Goal: Transaction & Acquisition: Purchase product/service

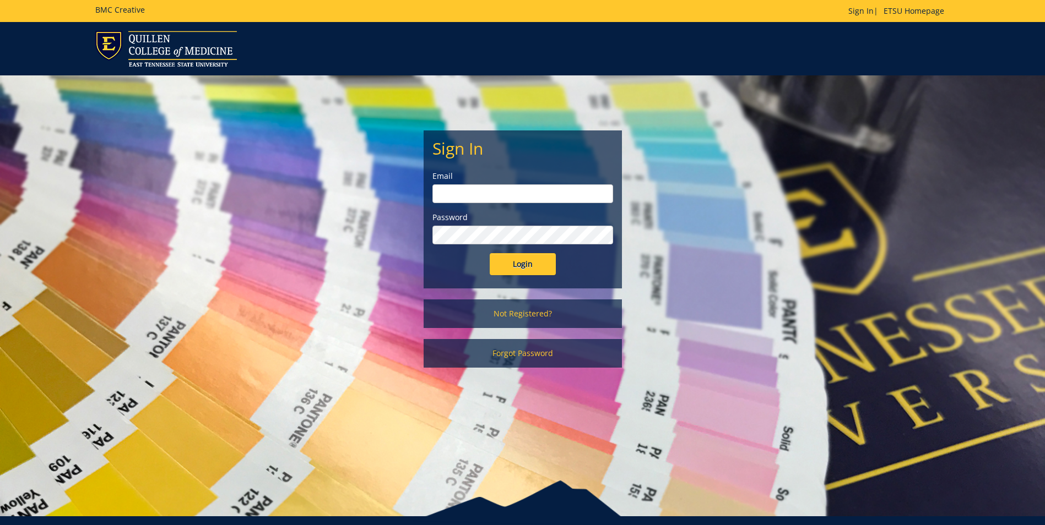
type input "dangona@etsu.edu"
click at [522, 265] on input "Login" at bounding box center [523, 264] width 66 height 22
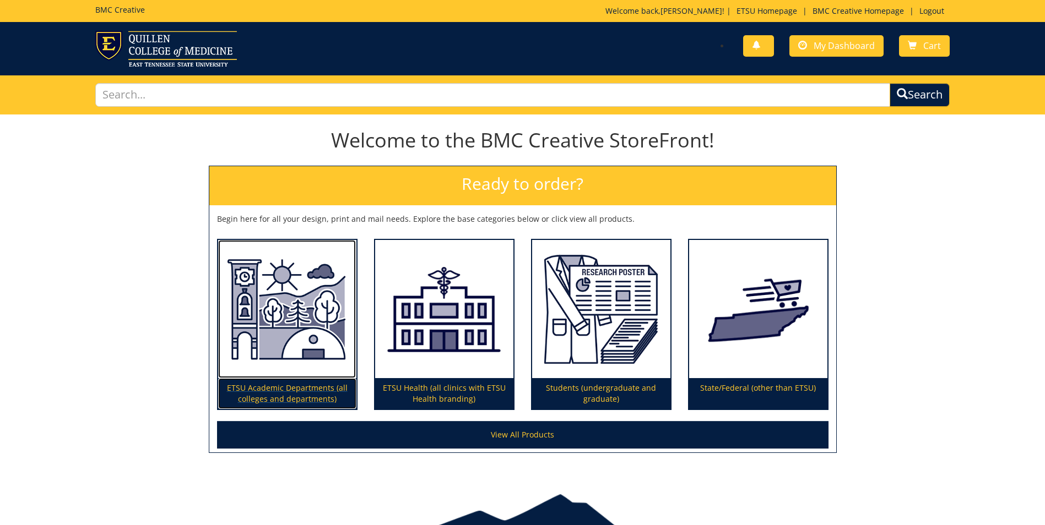
click at [277, 311] on img at bounding box center [287, 309] width 138 height 139
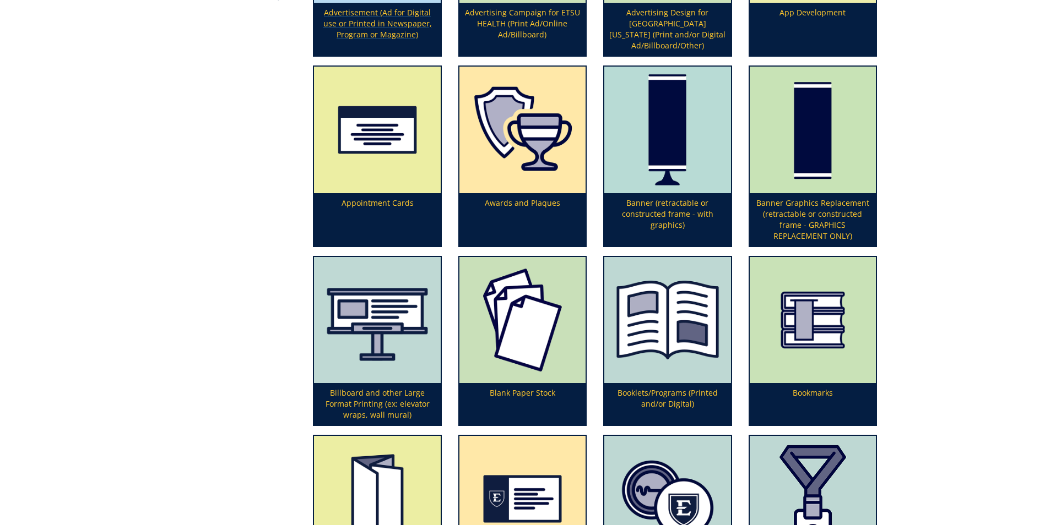
scroll to position [386, 0]
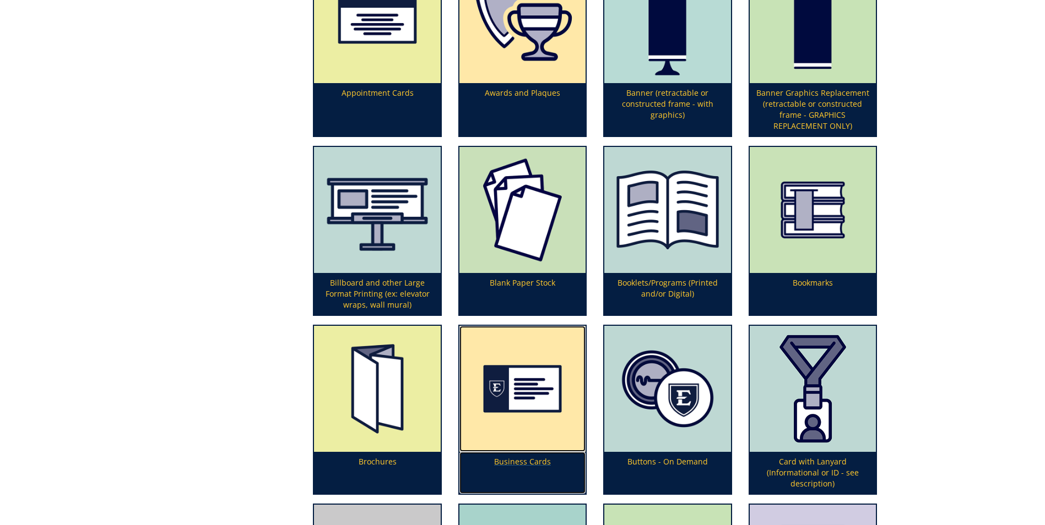
click at [527, 401] on img at bounding box center [522, 389] width 126 height 126
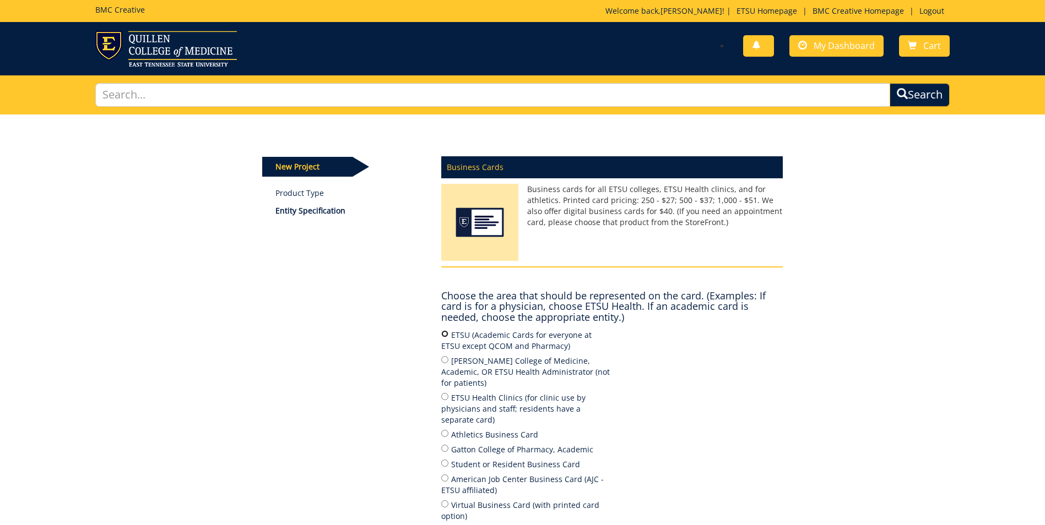
click at [443, 334] on input "ETSU (Academic Cards for everyone at ETSU except QCOM and Pharmacy)" at bounding box center [444, 333] width 7 height 7
radio input "true"
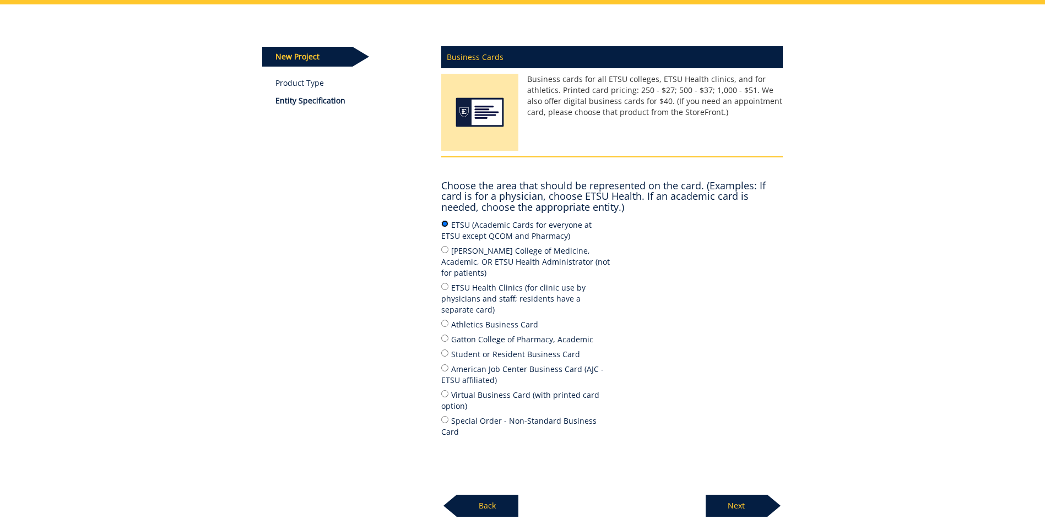
scroll to position [187, 0]
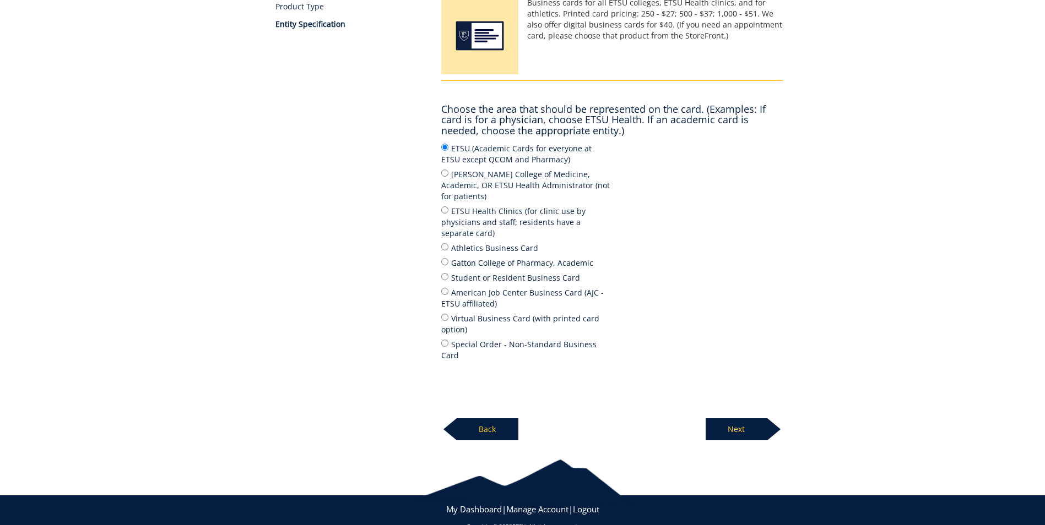
click at [728, 419] on p "Next" at bounding box center [737, 430] width 62 height 22
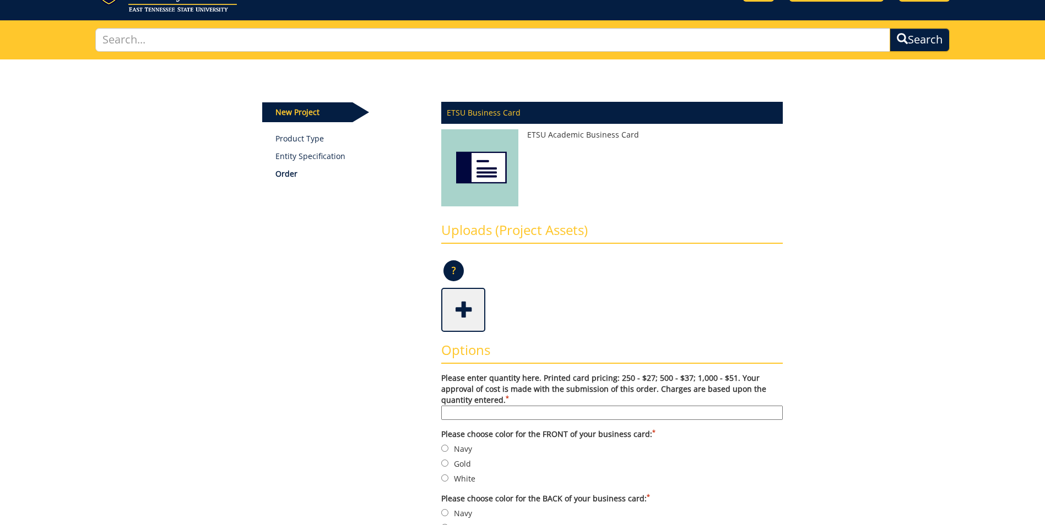
scroll to position [110, 0]
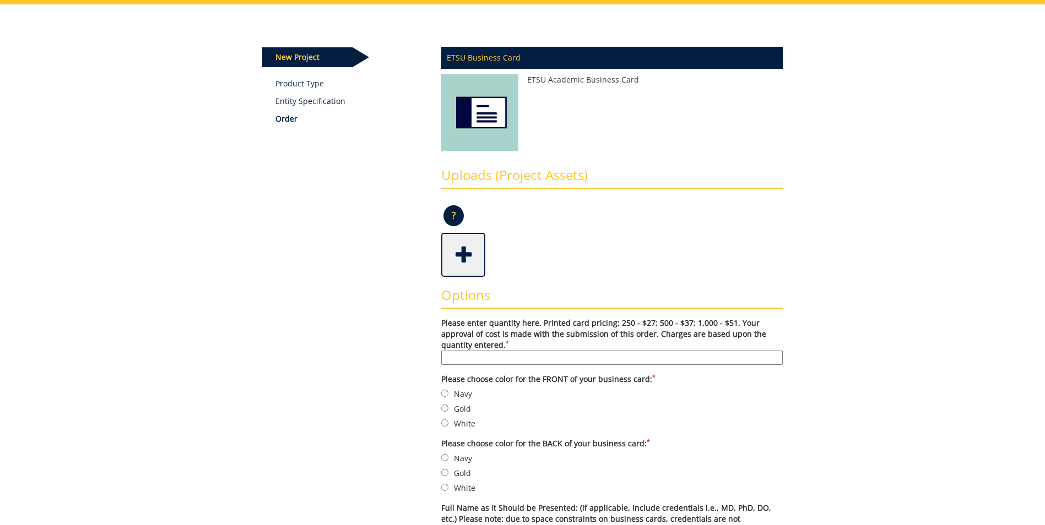
click at [537, 356] on input "Please enter quantity here. Printed card pricing: 250 - $27; 500 - $37; 1,000 -…" at bounding box center [611, 358] width 341 height 14
type input "250"
click at [444, 409] on input "Gold" at bounding box center [444, 408] width 7 height 7
radio input "true"
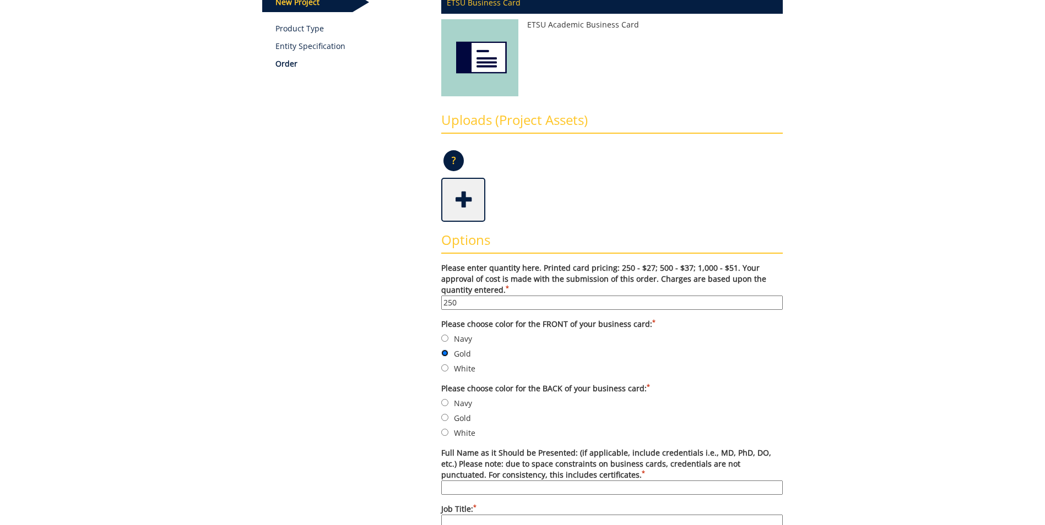
scroll to position [275, 0]
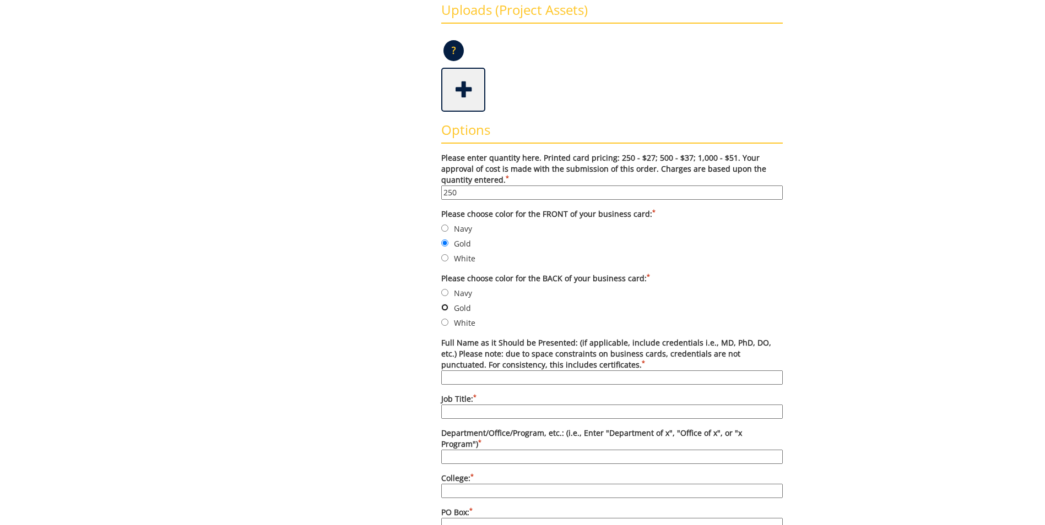
click at [447, 306] on input "Gold" at bounding box center [444, 307] width 7 height 7
radio input "true"
click at [534, 380] on input "Full Name as it Should be Presented: (if applicable, include credentials i.e., …" at bounding box center [611, 378] width 341 height 14
click at [905, 342] on div "Some kind of message here. New Project Product Type Entity Specification Order …" at bounding box center [522, 478] width 1045 height 1278
click at [491, 373] on input "Full Name as it Should be Presented: (if applicable, include credentials i.e., …" at bounding box center [611, 378] width 341 height 14
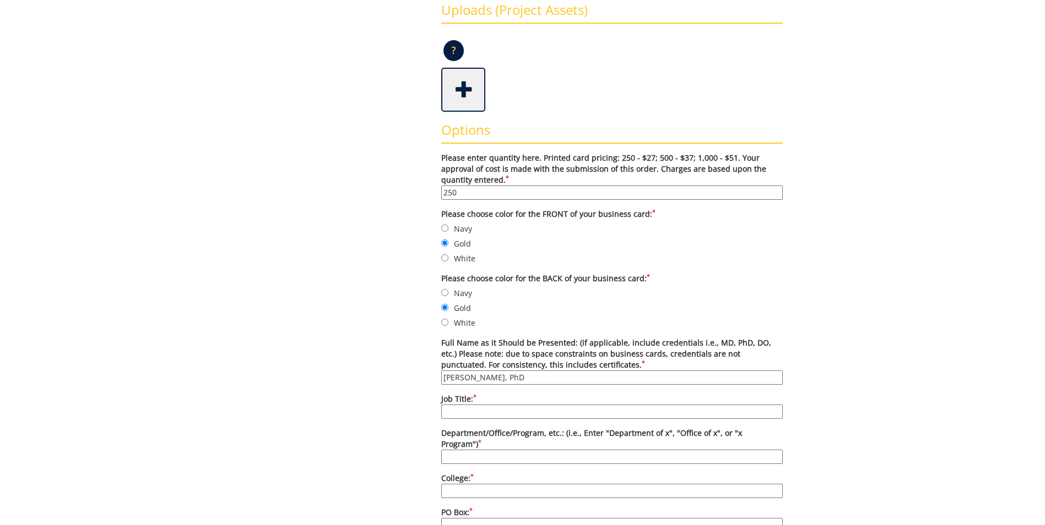
type input "Megan Krupa, PhD"
click at [470, 407] on input "Job Title: *" at bounding box center [611, 412] width 341 height 14
type input "Assistant Professor"
click at [484, 450] on input "Department/Office/Program, etc.: (i.e., Enter "Department of x", "Office of x",…" at bounding box center [611, 457] width 341 height 14
type input "Department of Curriculum and Instruction"
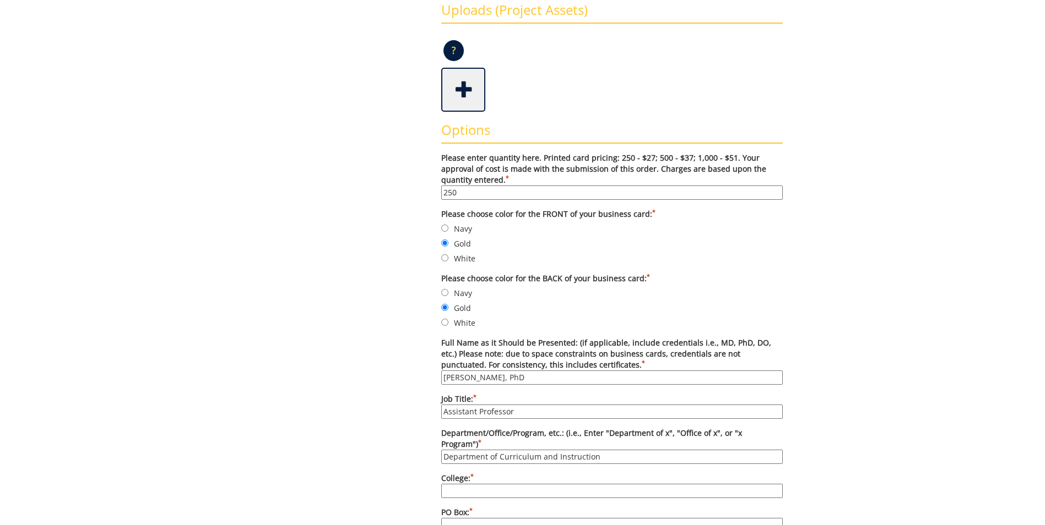
click at [481, 484] on input "College: *" at bounding box center [611, 491] width 341 height 14
type input "[PERSON_NAME] College of Education and Human Development"
type input "70684"
type input "[GEOGRAPHIC_DATA]"
type input "[US_STATE]"
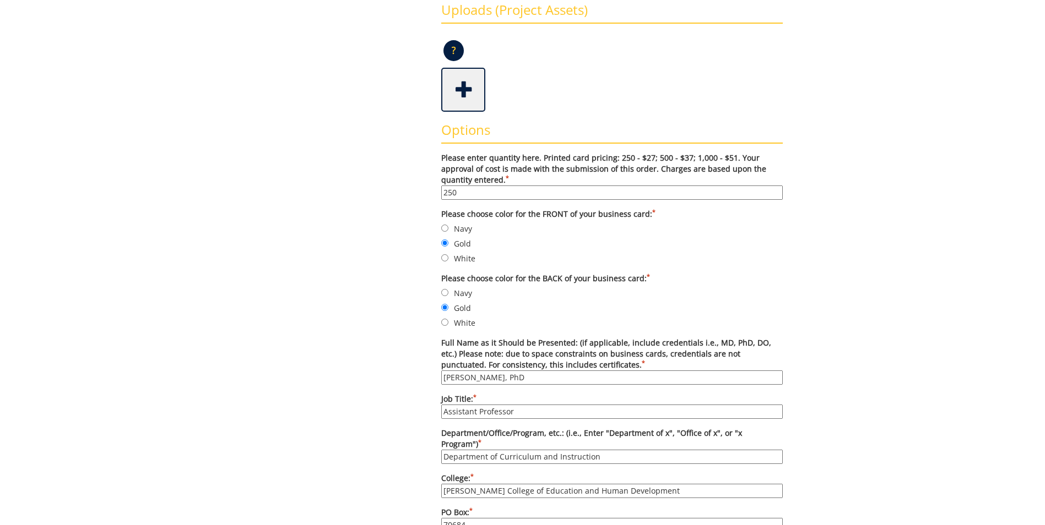
type input "37614"
type input "423-439-7599"
type input "n/a"
type input "ricemoran@etsu.edu"
type input "www.etsu.edu/coe/cuai"
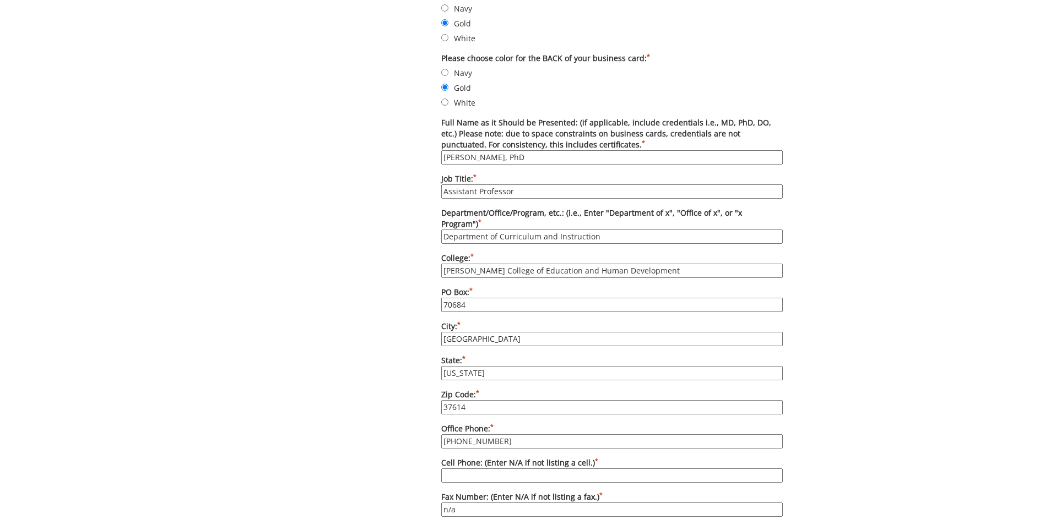
scroll to position [551, 0]
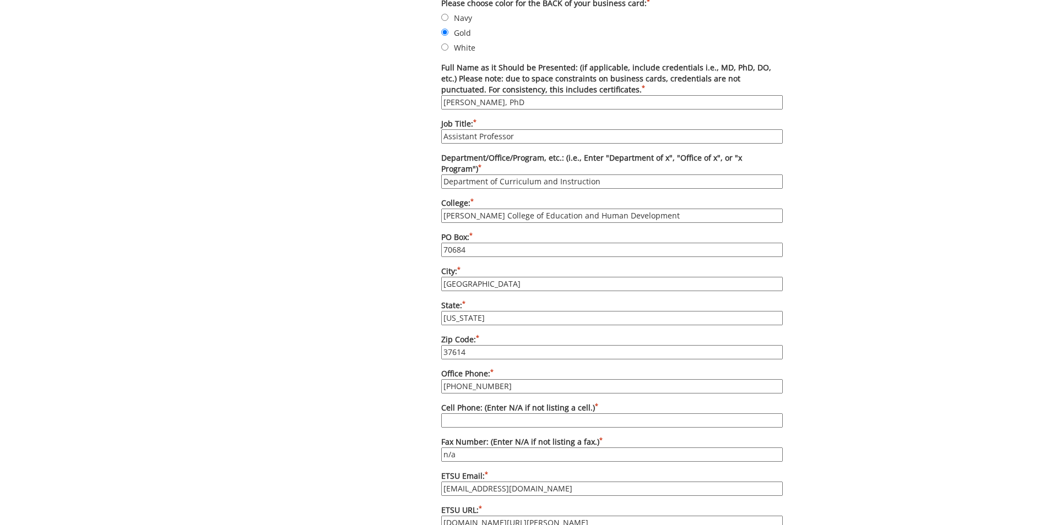
click at [497, 379] on input "423-439-7599" at bounding box center [611, 386] width 341 height 14
type input "423-439-7605"
click at [508, 414] on input "Cell Phone: (Enter N/A if not listing a cell.) *" at bounding box center [611, 421] width 341 height 14
type input "N/A"
click at [797, 415] on div "Some kind of message here. New Project Product Type Entity Specification Order …" at bounding box center [522, 203] width 644 height 1278
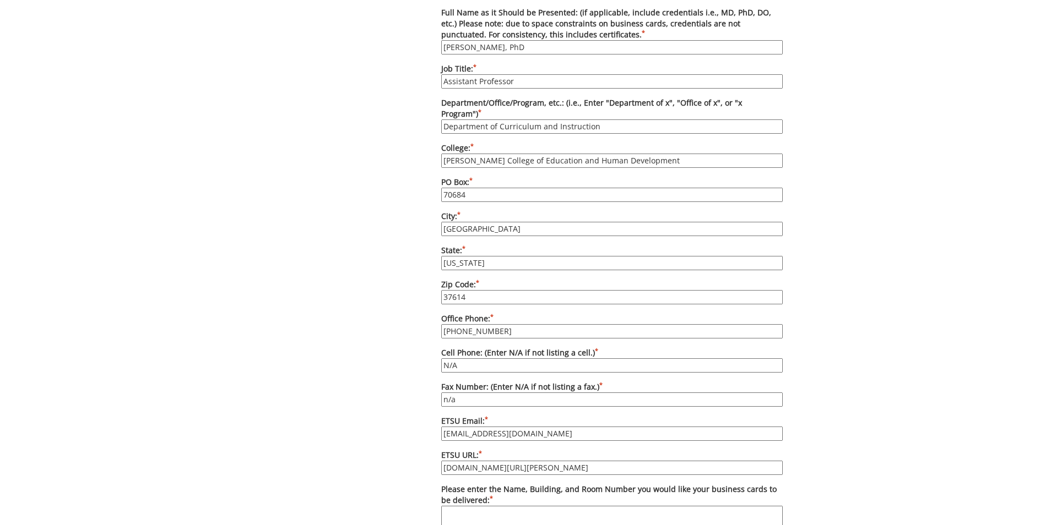
scroll to position [661, 0]
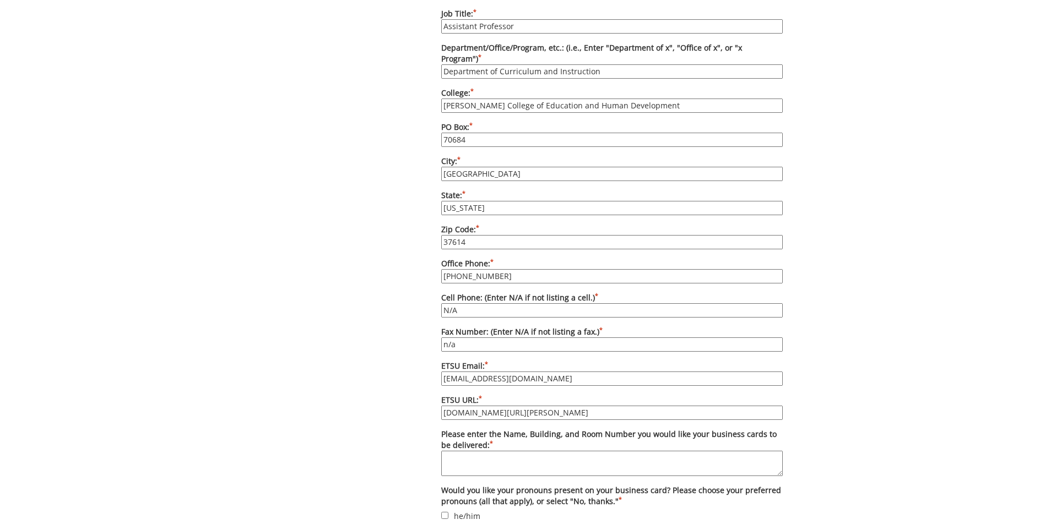
click at [526, 372] on input "ricemoran@etsu.edu" at bounding box center [611, 379] width 341 height 14
drag, startPoint x: 481, startPoint y: 368, endPoint x: 417, endPoint y: 365, distance: 64.0
click at [417, 365] on div "Some kind of message here. New Project Product Type Entity Specification Order …" at bounding box center [522, 93] width 537 height 1278
type input "krupam@etsu.edu"
click at [509, 454] on textarea "Please enter the Name, Building, and Room Number you would like your business c…" at bounding box center [611, 463] width 341 height 25
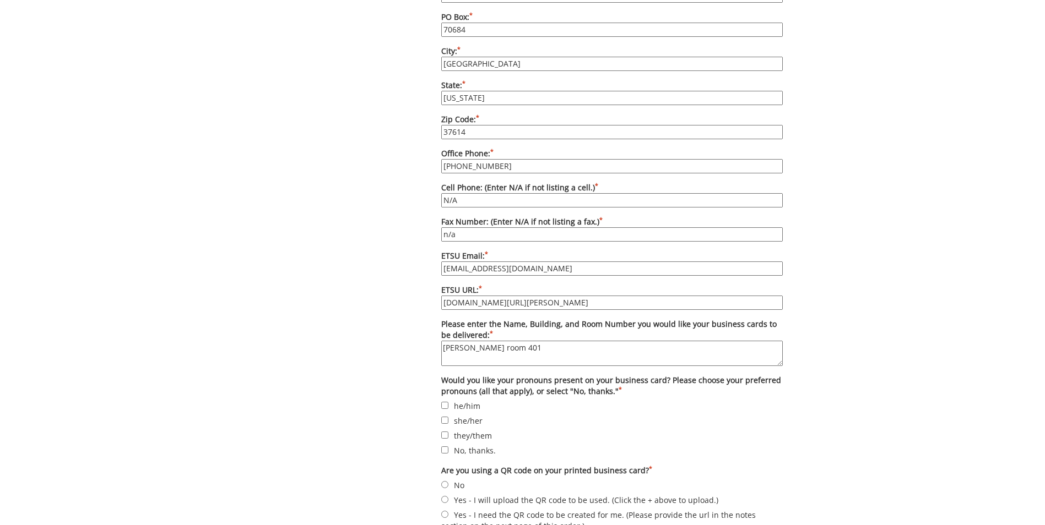
scroll to position [826, 0]
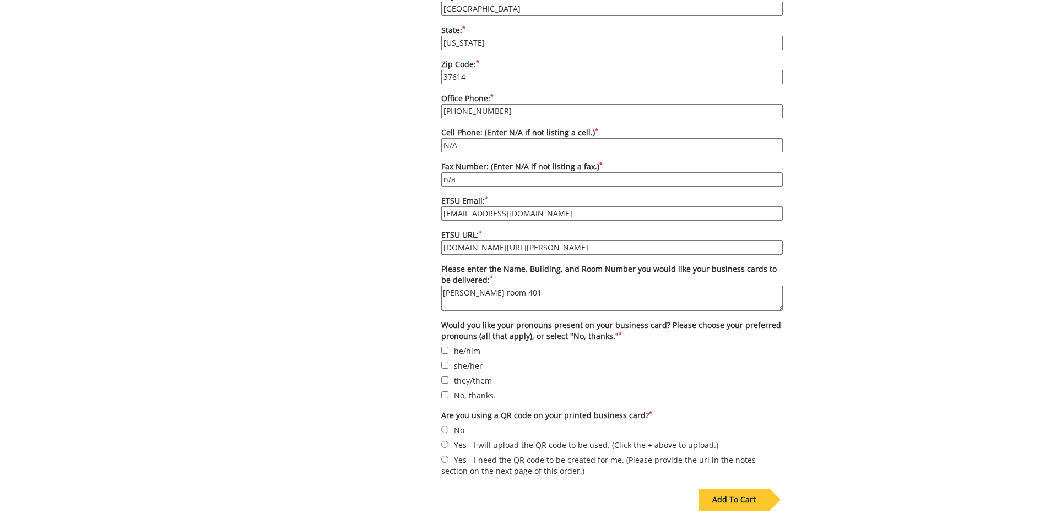
type textarea "[PERSON_NAME] room 401"
click at [444, 392] on input "No, thanks." at bounding box center [444, 395] width 7 height 7
checkbox input "true"
click at [442, 426] on input "No" at bounding box center [444, 429] width 7 height 7
radio input "true"
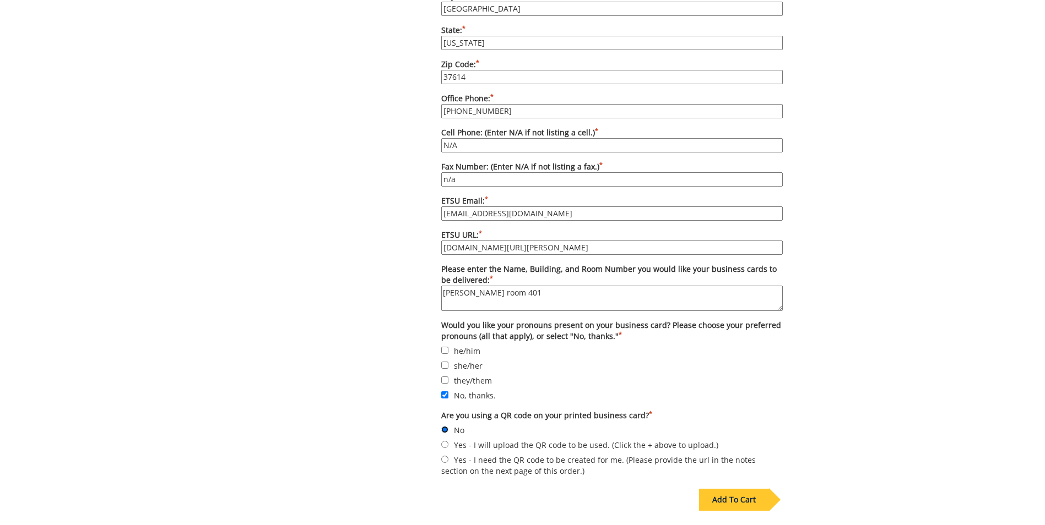
scroll to position [963, 0]
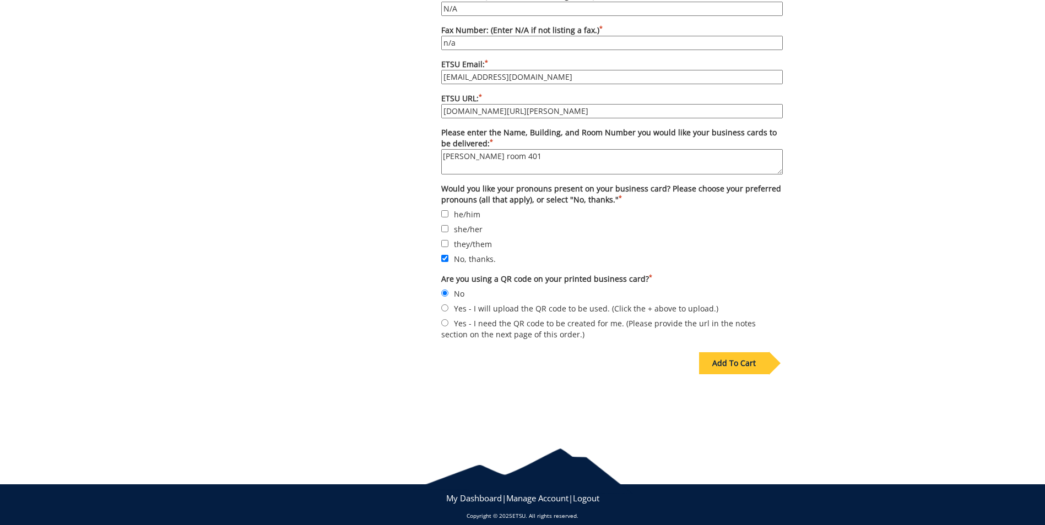
click at [746, 359] on div "Add To Cart" at bounding box center [734, 363] width 70 height 22
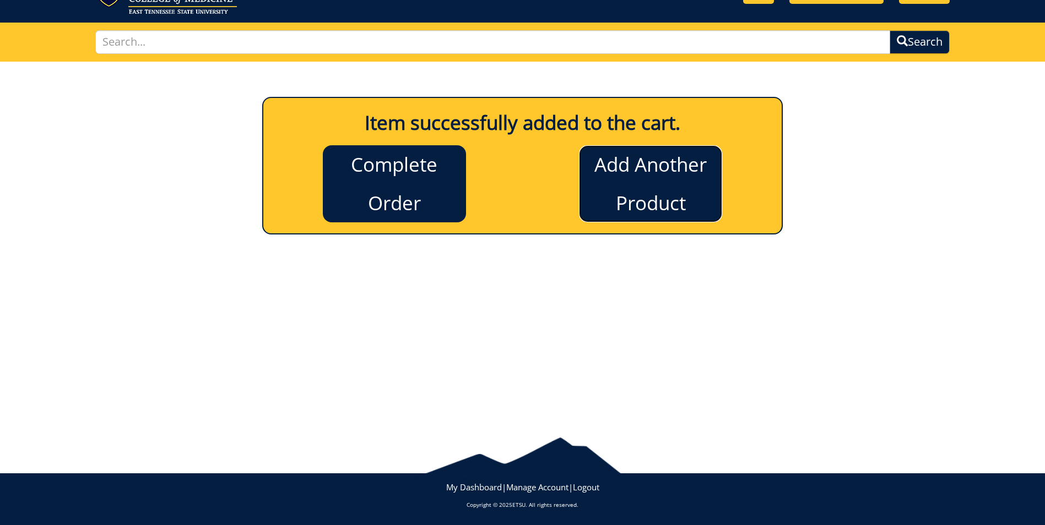
click at [631, 206] on link "Add Another Product" at bounding box center [650, 183] width 143 height 77
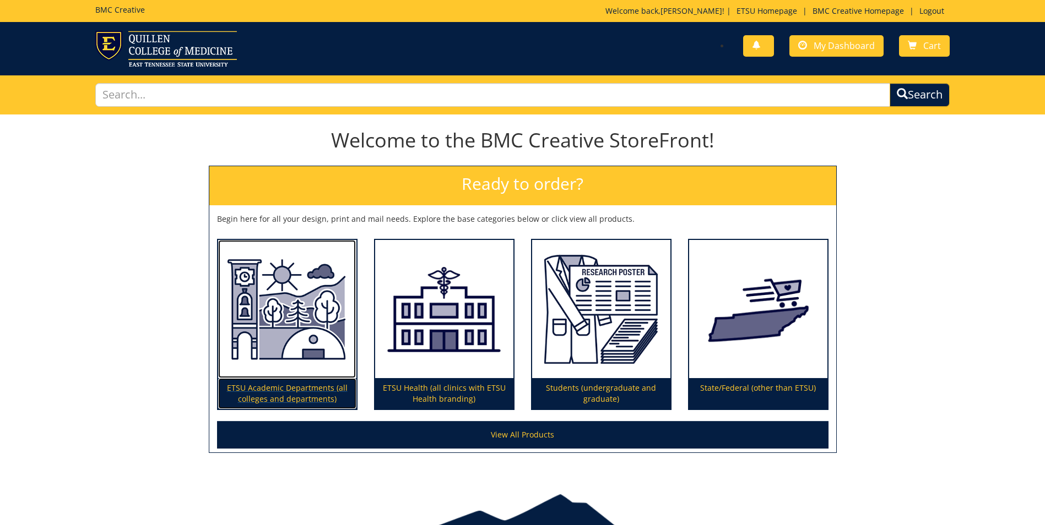
click at [276, 324] on img at bounding box center [287, 309] width 138 height 139
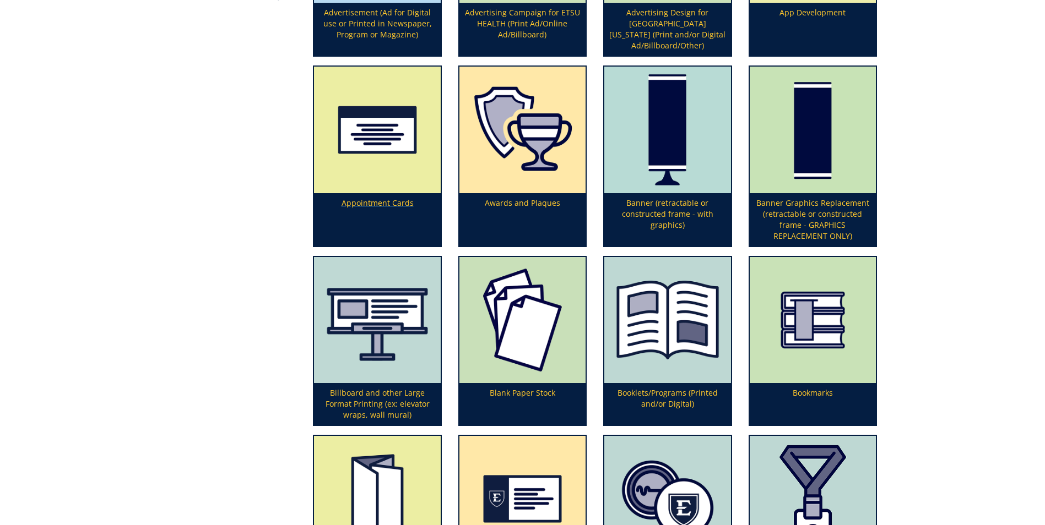
scroll to position [386, 0]
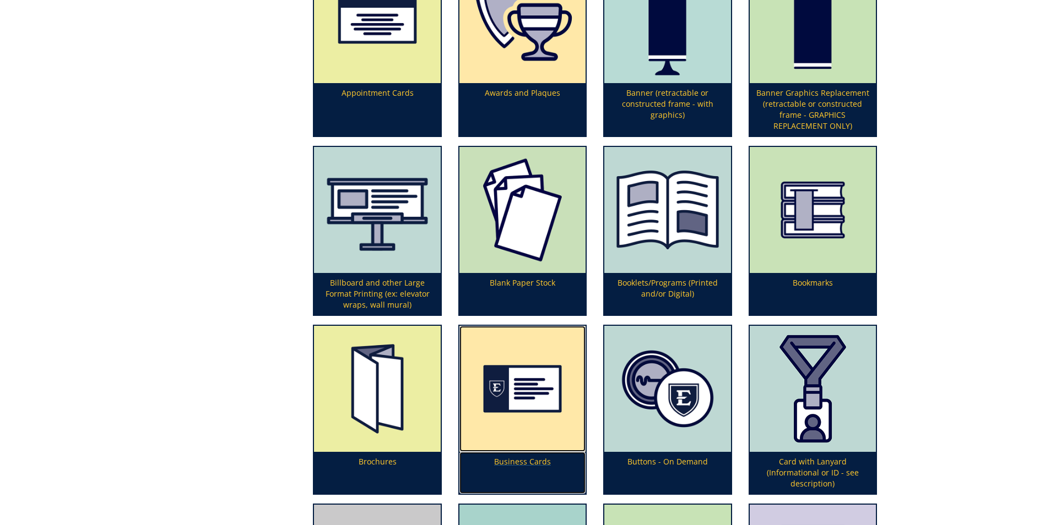
click at [528, 400] on img at bounding box center [522, 389] width 126 height 126
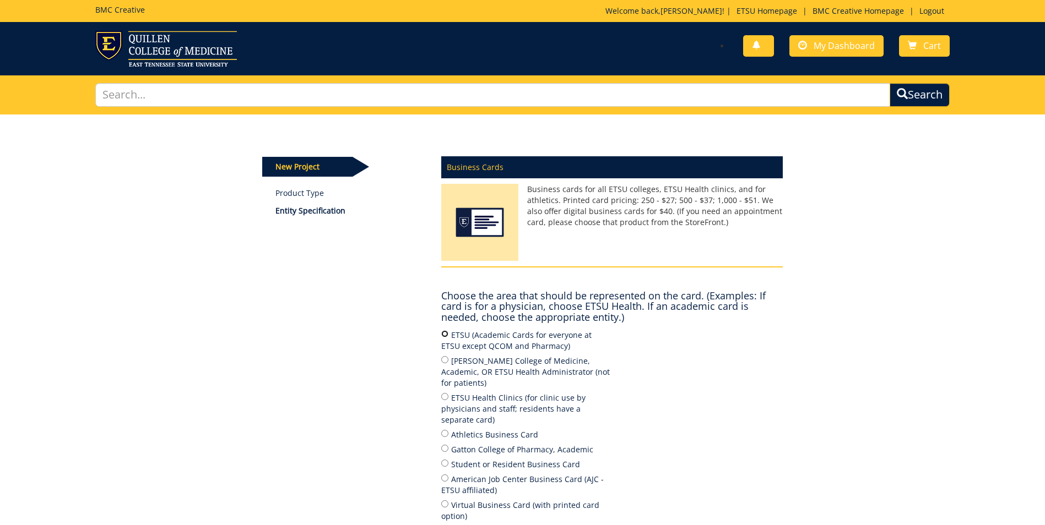
click at [444, 335] on input "ETSU (Academic Cards for everyone at ETSU except QCOM and Pharmacy)" at bounding box center [444, 333] width 7 height 7
radio input "true"
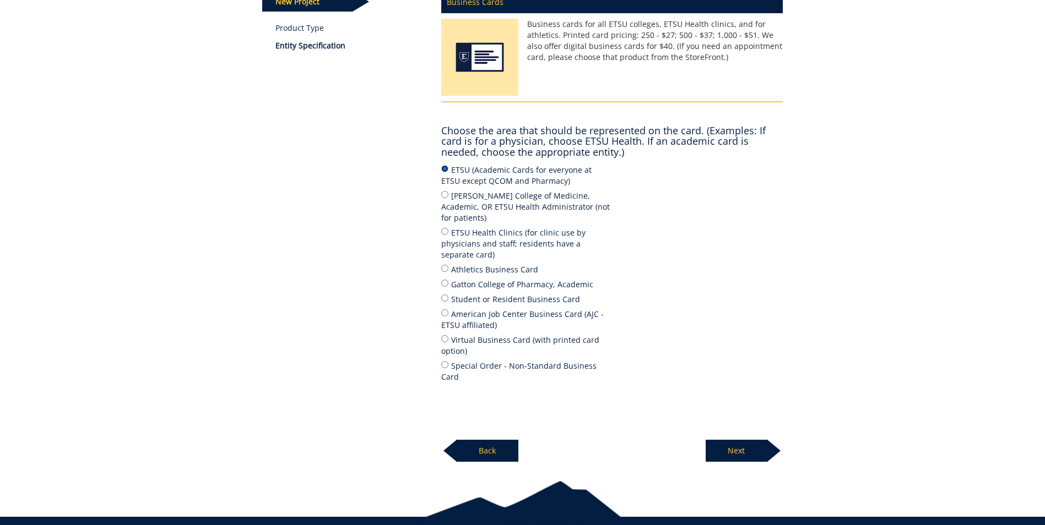
scroll to position [187, 0]
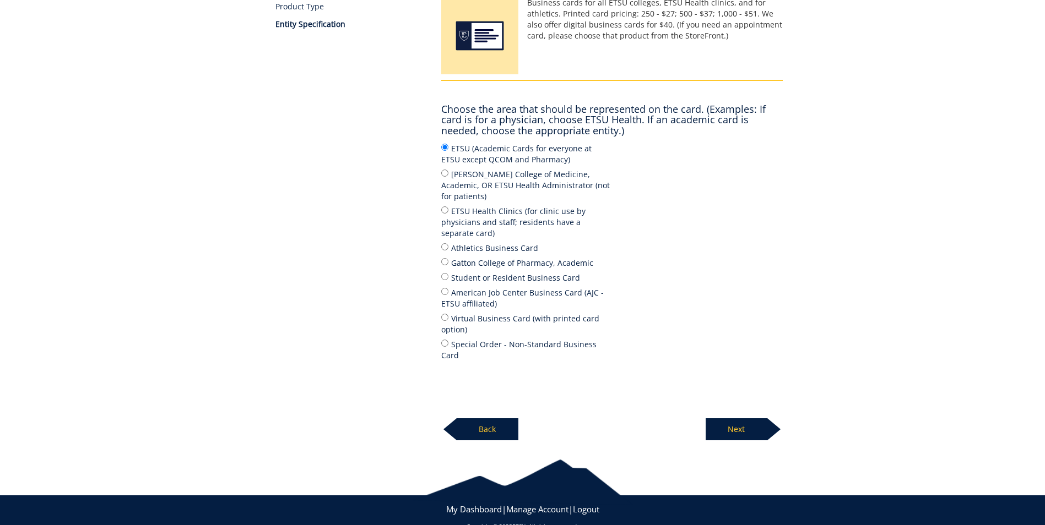
click at [736, 419] on p "Next" at bounding box center [737, 430] width 62 height 22
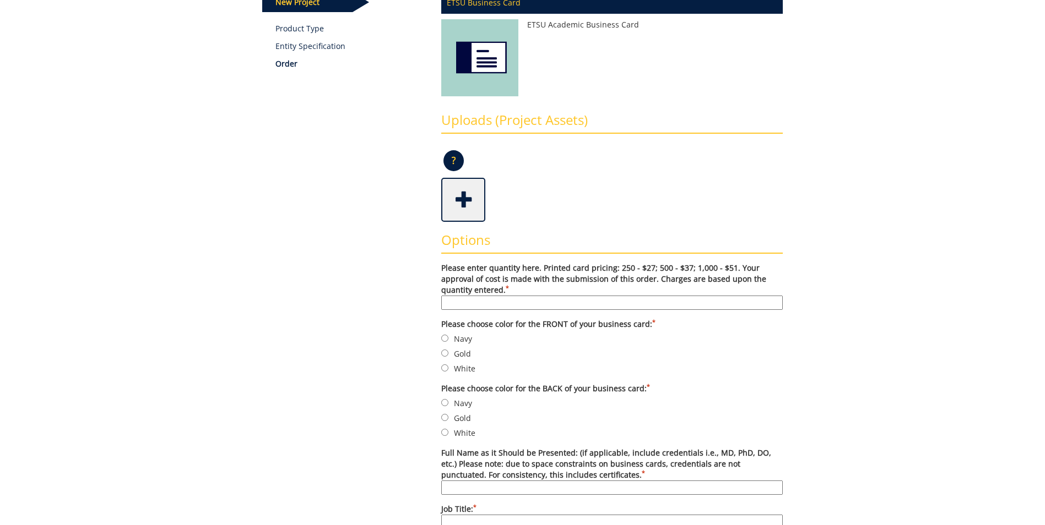
scroll to position [275, 0]
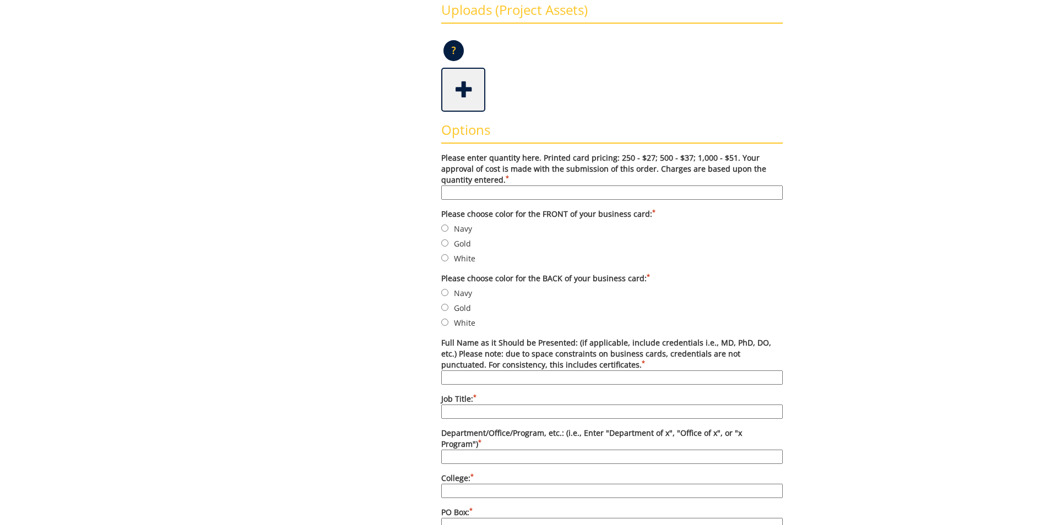
click at [511, 194] on input "Please enter quantity here. Printed card pricing: 250 - $27; 500 - $37; 1,000 -…" at bounding box center [611, 193] width 341 height 14
type input "250"
click at [446, 231] on input "Navy" at bounding box center [444, 228] width 7 height 7
radio input "true"
click at [446, 291] on input "Navy" at bounding box center [444, 292] width 7 height 7
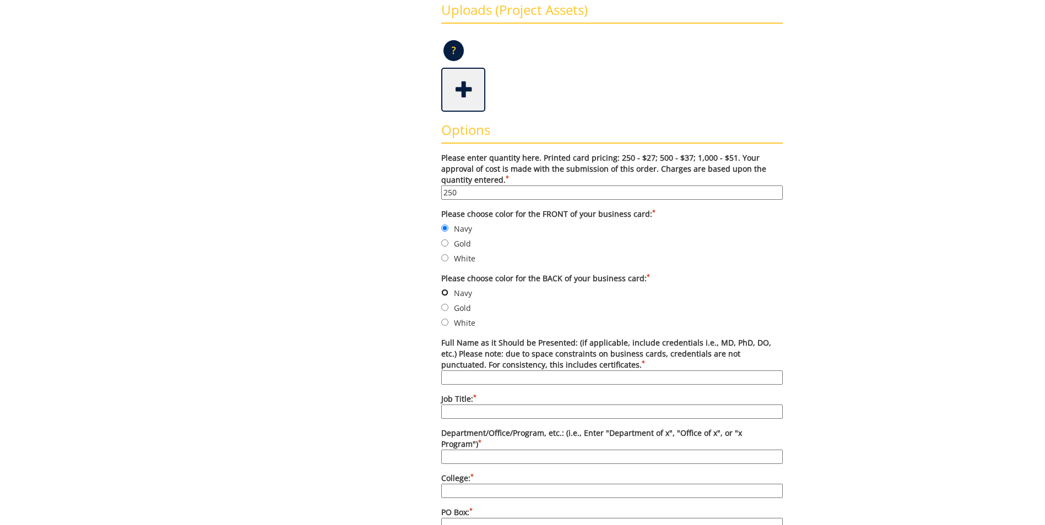
radio input "true"
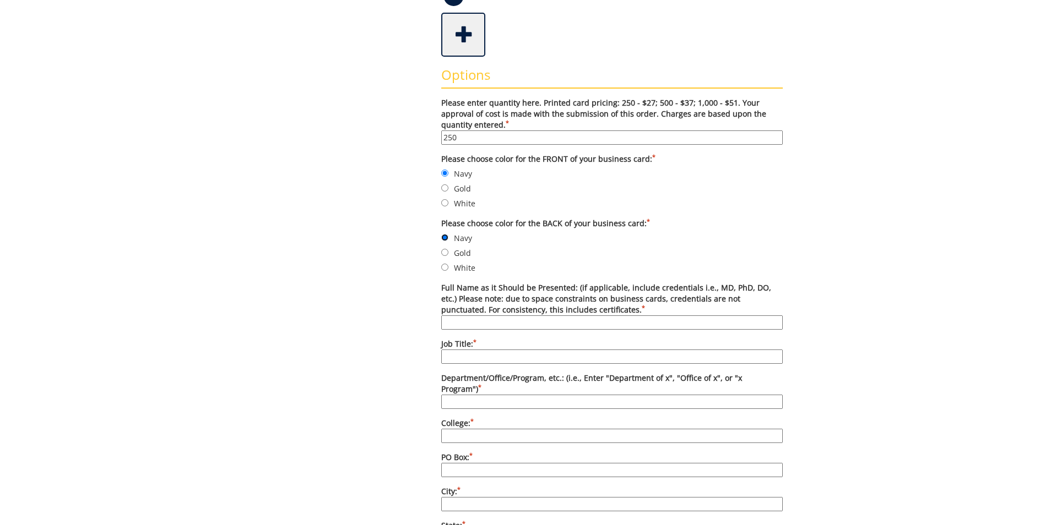
scroll to position [386, 0]
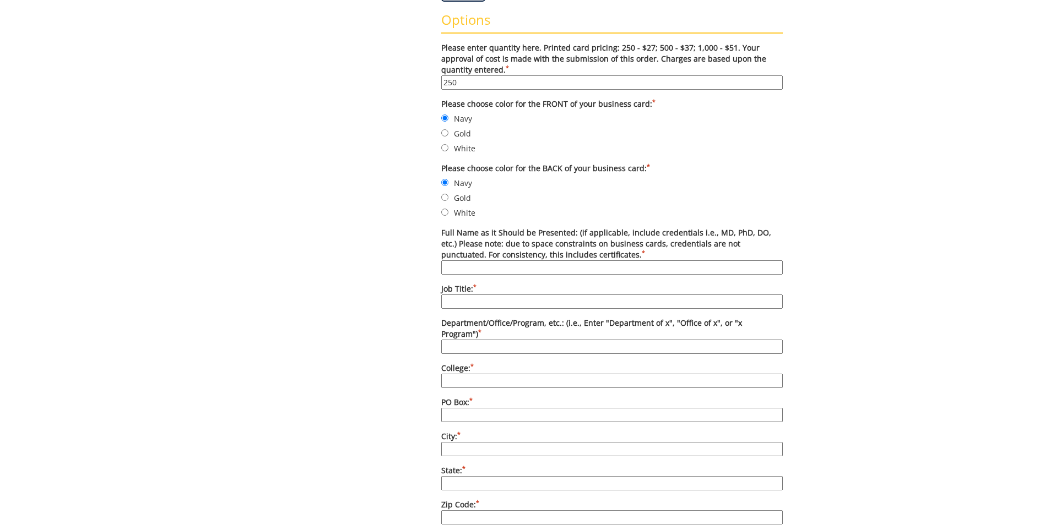
click at [481, 268] on input "Full Name as it Should be Presented: (if applicable, include credentials i.e., …" at bounding box center [611, 268] width 341 height 14
type input "LeAnn E. Olson, PhD"
click at [470, 299] on input "Job Title: *" at bounding box center [611, 302] width 341 height 14
type input "Associate Professor"
click at [467, 340] on input "Department/Office/Program, etc.: (i.e., Enter "Department of x", "Office of x",…" at bounding box center [611, 347] width 341 height 14
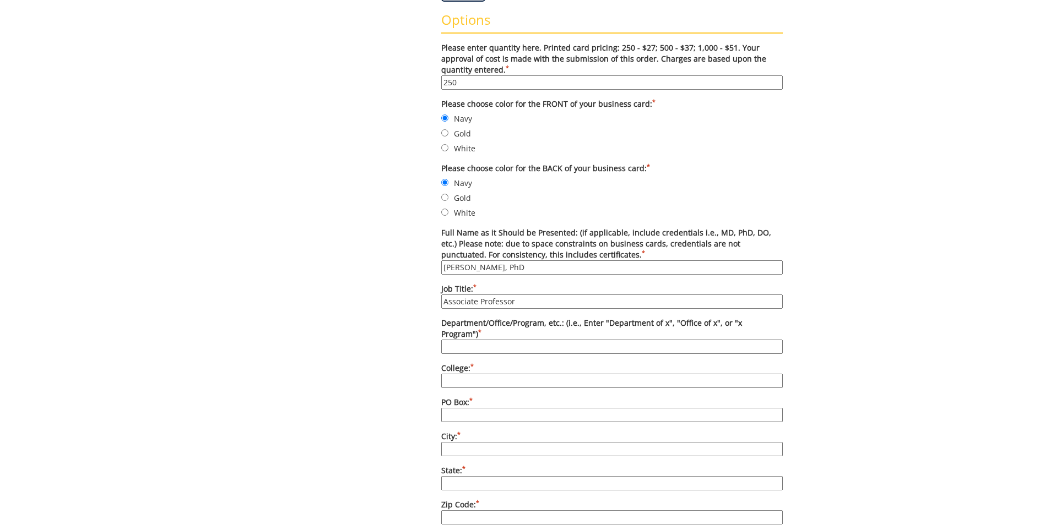
type input "Department of Curriculum and Instruction"
type input "Clemmer College of Education and Human Development"
type input "70684"
type input "[GEOGRAPHIC_DATA]"
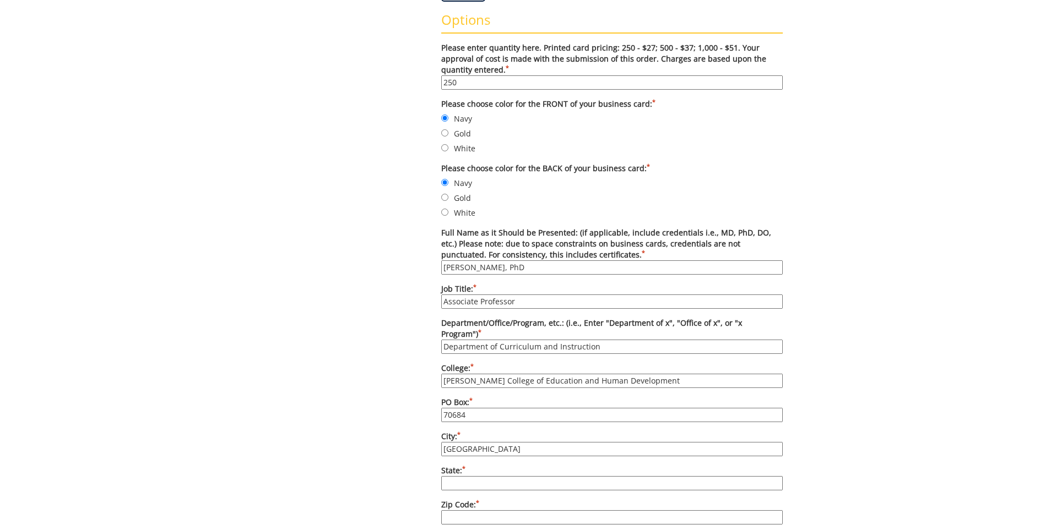
type input "Tennessee"
type input "37614"
type input "423-439-7605"
type input "n/a"
type input "krupam@etsu.edu"
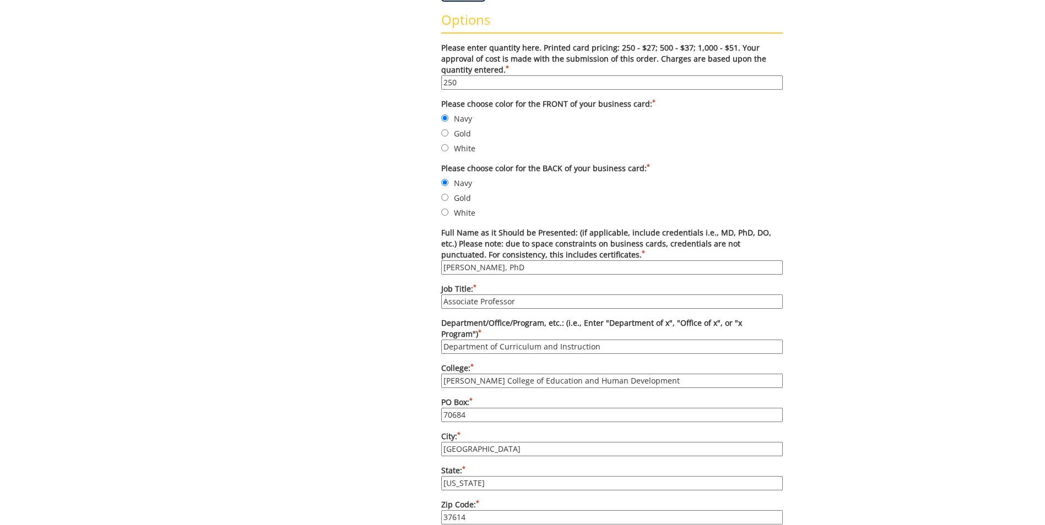
type input "www.etsu.edu/coe/cuai"
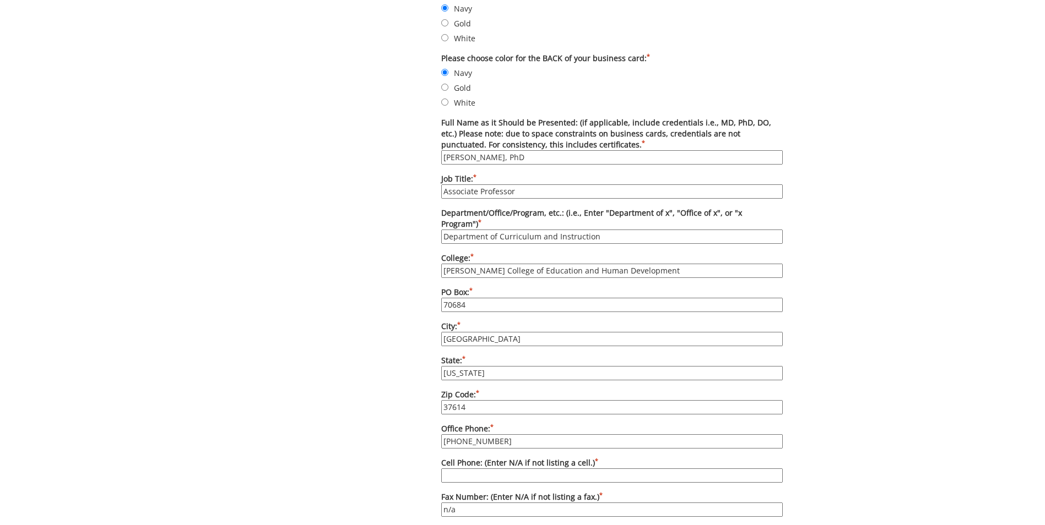
scroll to position [606, 0]
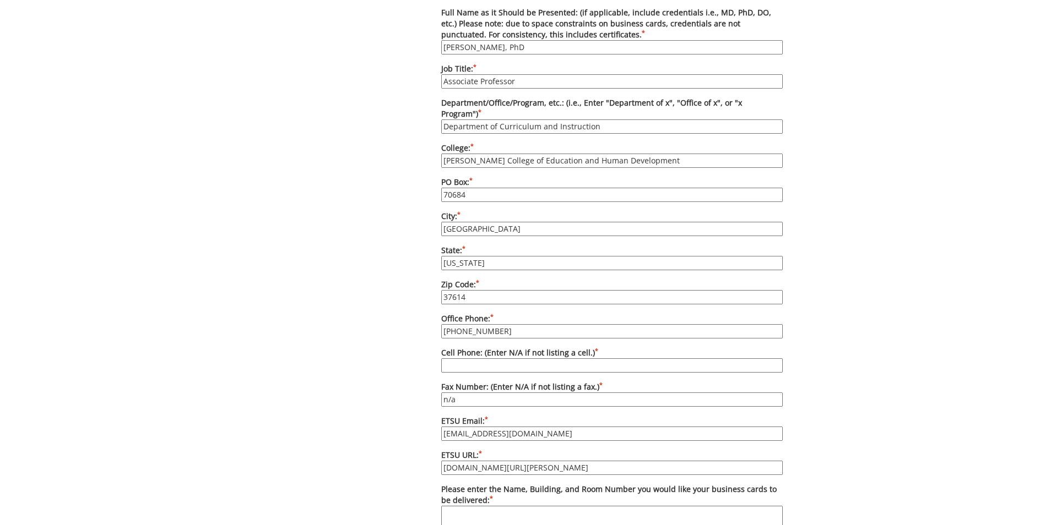
click at [497, 324] on input "423-439-7605" at bounding box center [611, 331] width 341 height 14
type input "[PHONE_NUMBER]"
click at [491, 359] on input "Cell Phone: (Enter N/A if not listing a cell.) *" at bounding box center [611, 366] width 341 height 14
type input "N/A"
click at [470, 427] on input "[EMAIL_ADDRESS][DOMAIN_NAME]" at bounding box center [611, 434] width 341 height 14
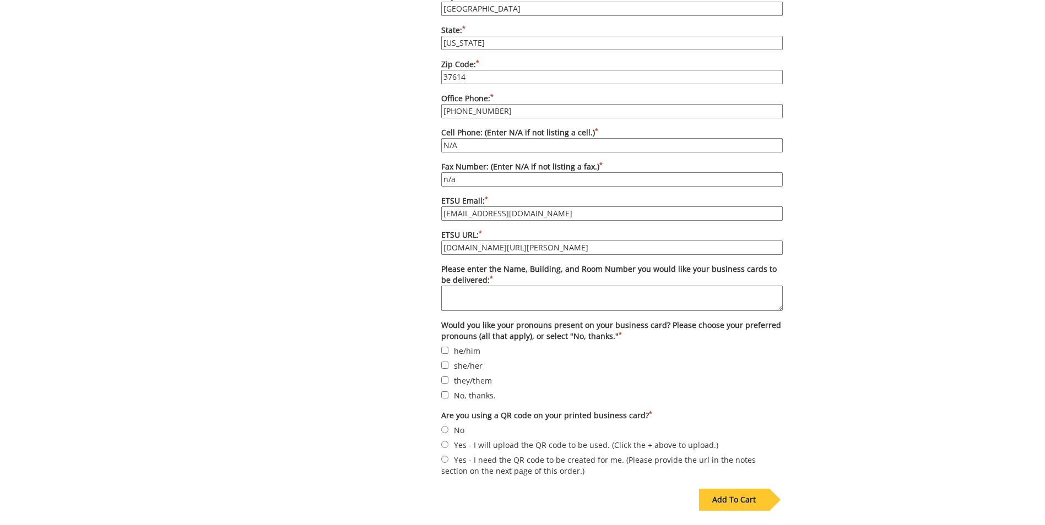
scroll to position [881, 0]
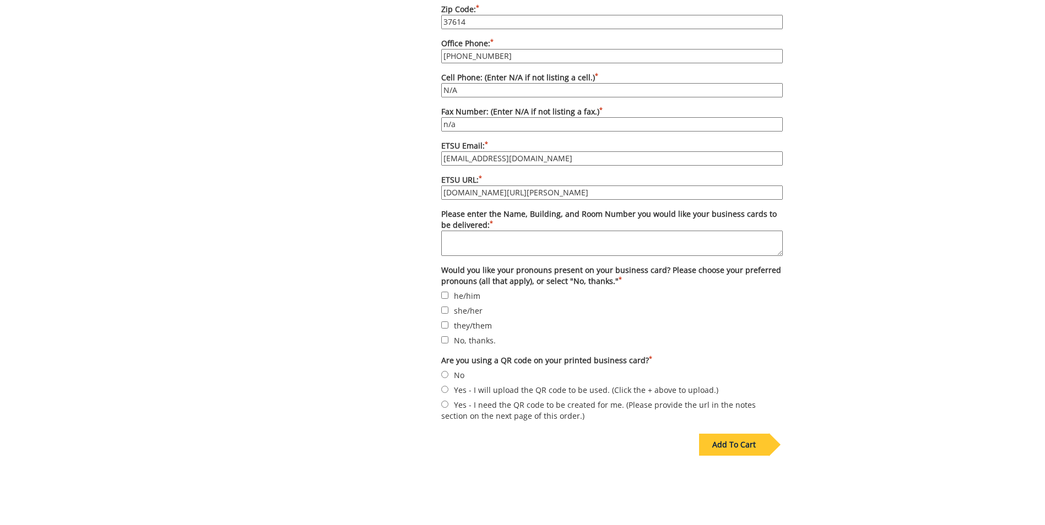
type input "[EMAIL_ADDRESS][DOMAIN_NAME]"
click at [501, 231] on textarea "Please enter the Name, Building, and Room Number you would like your business c…" at bounding box center [611, 243] width 341 height 25
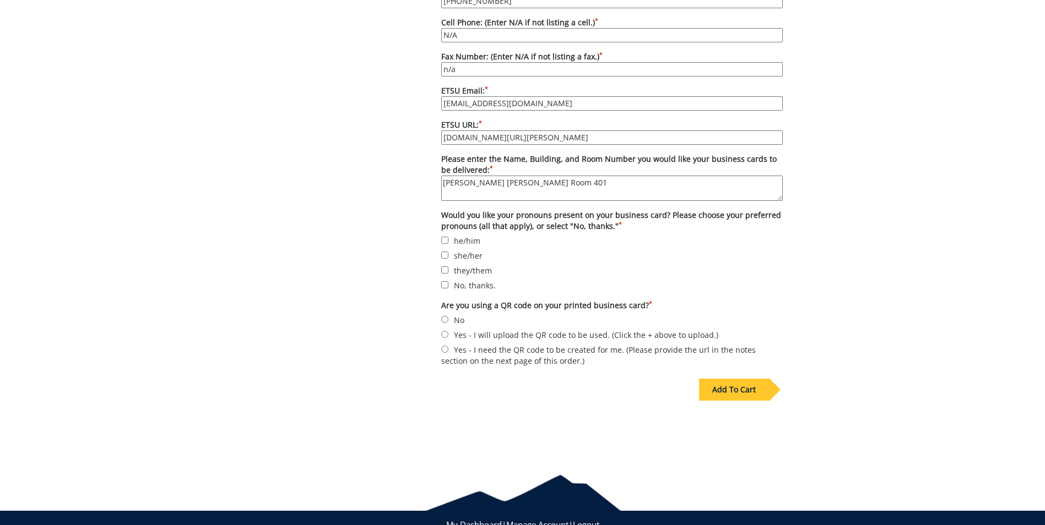
type textarea "[PERSON_NAME] [PERSON_NAME] Room 401"
click at [446, 281] on input "No, thanks." at bounding box center [444, 284] width 7 height 7
checkbox input "true"
click at [444, 316] on input "No" at bounding box center [444, 319] width 7 height 7
radio input "true"
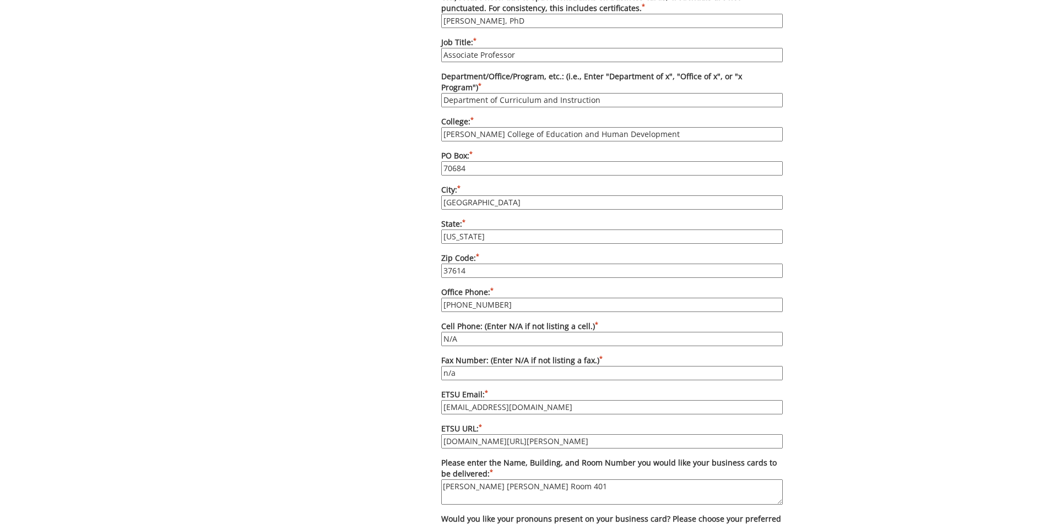
scroll to position [963, 0]
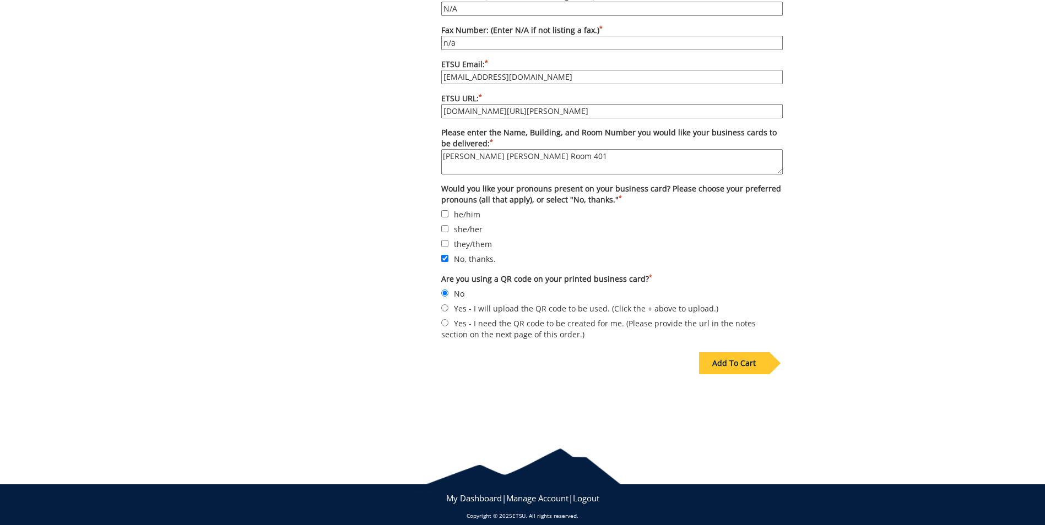
click at [742, 352] on div "Add To Cart" at bounding box center [734, 363] width 70 height 22
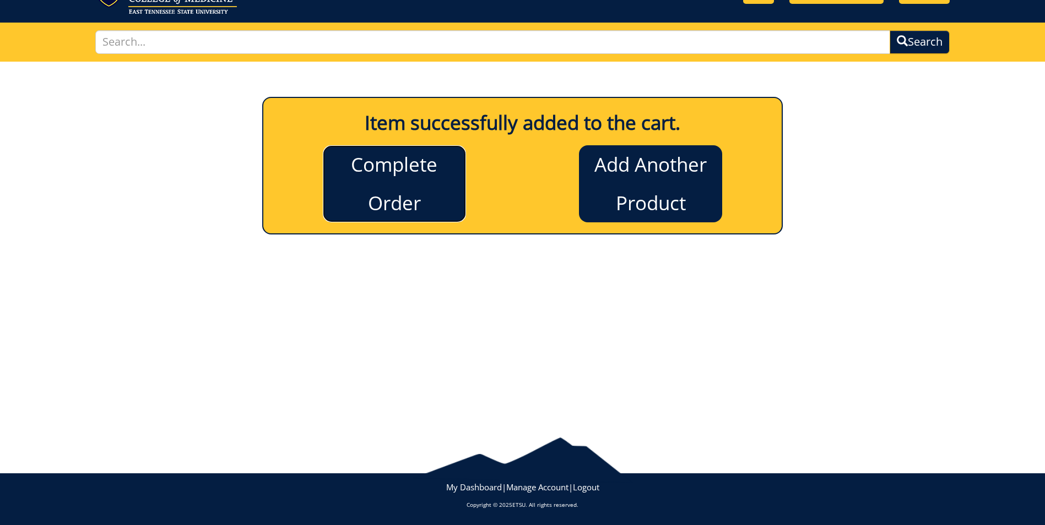
click at [447, 208] on link "Complete Order" at bounding box center [394, 183] width 143 height 77
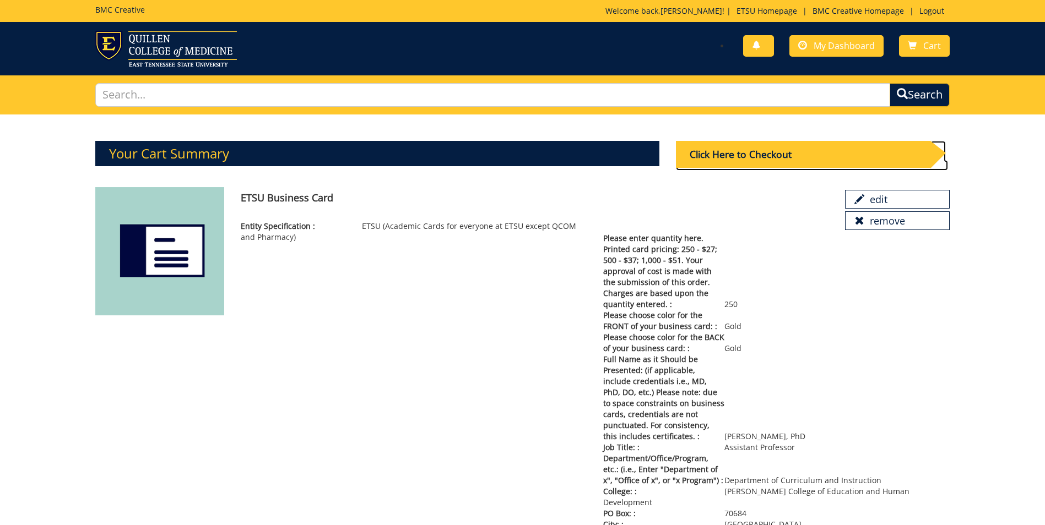
click at [712, 159] on div "Click Here to Checkout" at bounding box center [803, 154] width 254 height 27
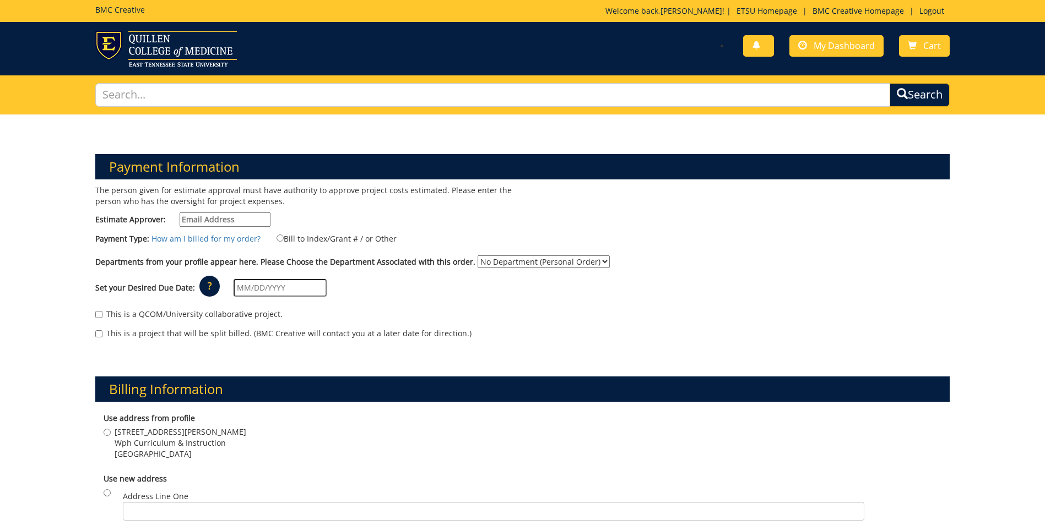
click at [234, 220] on input "Estimate Approver:" at bounding box center [225, 220] width 91 height 14
type input "[EMAIL_ADDRESS][DOMAIN_NAME]"
type input "01/10/2025"
type input "[STREET_ADDRESS][PERSON_NAME]"
type input "Wph Curriculum & Instruction"
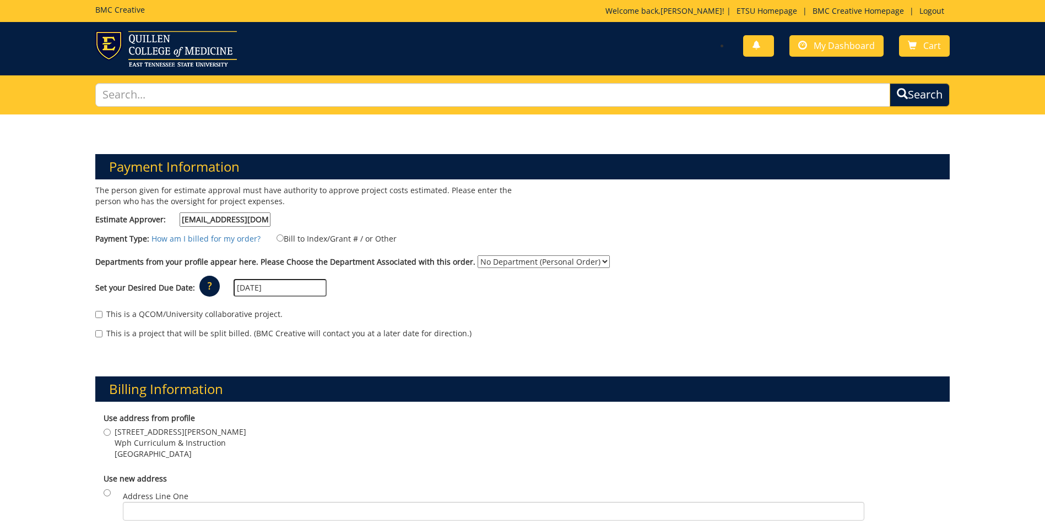
type input "[GEOGRAPHIC_DATA]"
type input "37614"
type input "[STREET_ADDRESS][PERSON_NAME]"
type input "Wph Curriculum & Instruction"
type input "[GEOGRAPHIC_DATA]"
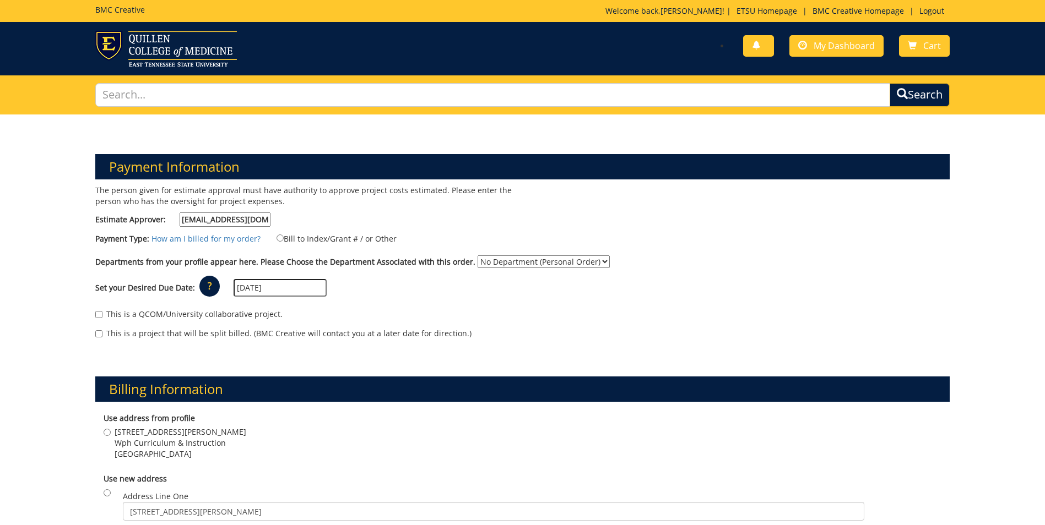
type input "37614"
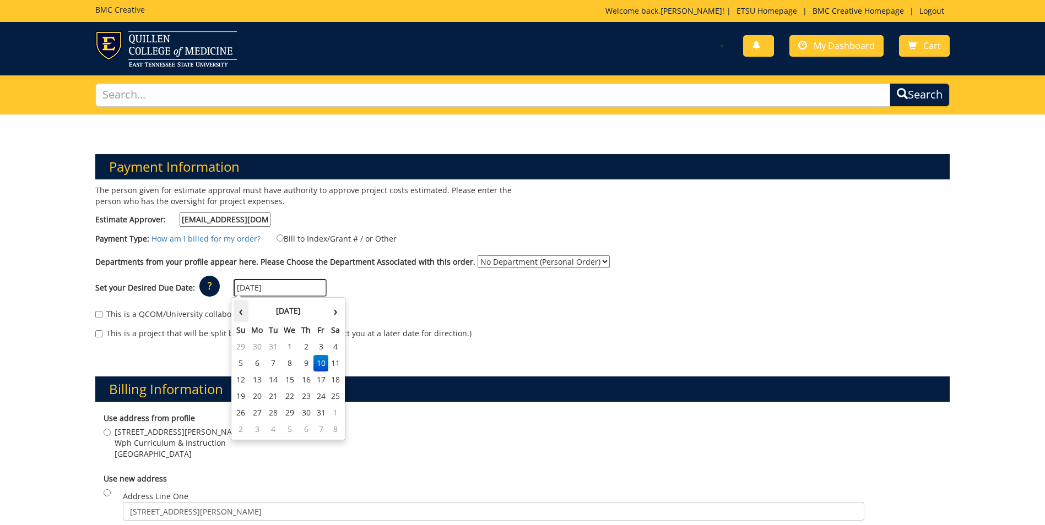
click at [242, 314] on th "‹" at bounding box center [241, 311] width 15 height 22
click at [335, 311] on th "›" at bounding box center [335, 311] width 14 height 22
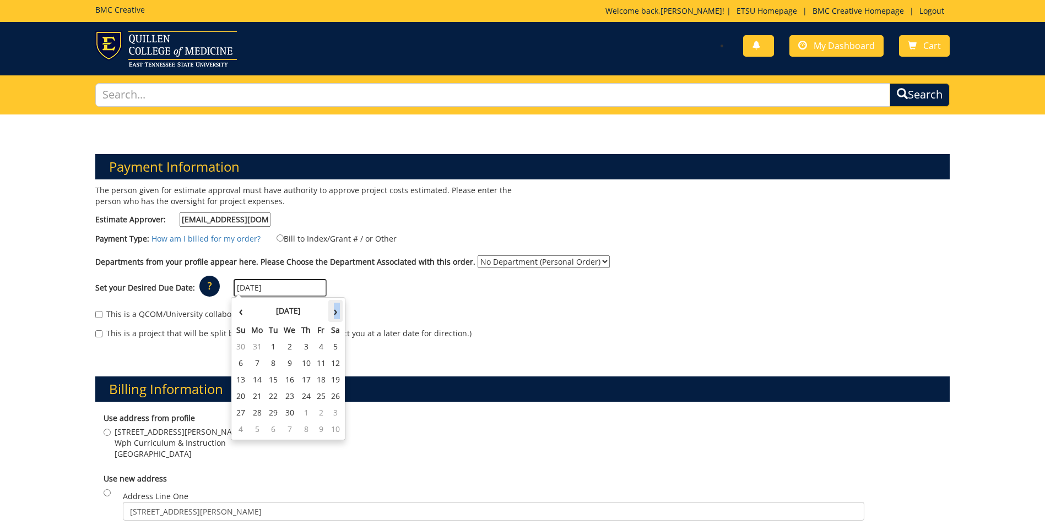
click at [335, 311] on th "›" at bounding box center [335, 311] width 14 height 22
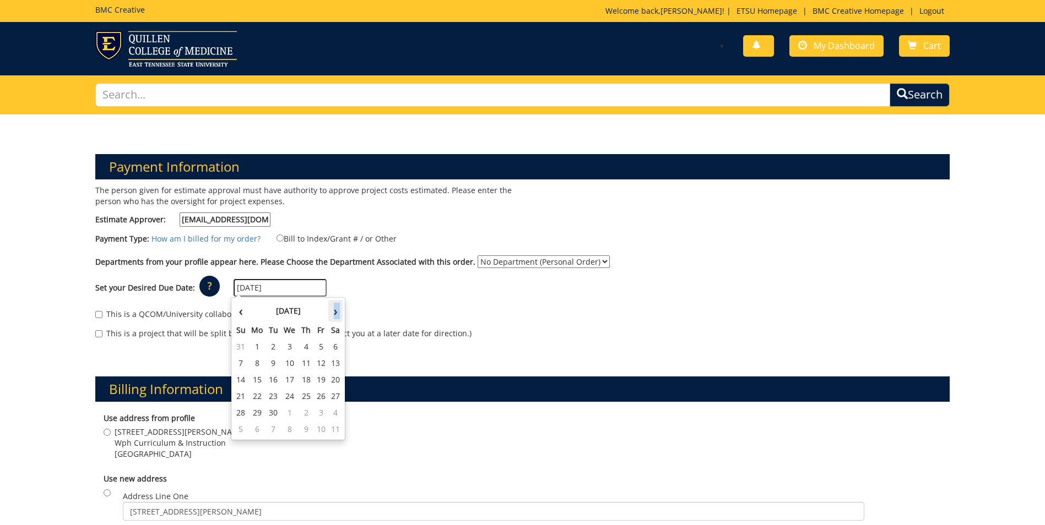
click at [335, 311] on th "›" at bounding box center [335, 311] width 14 height 22
click at [257, 395] on td "20" at bounding box center [257, 396] width 18 height 17
type input "[DATE]"
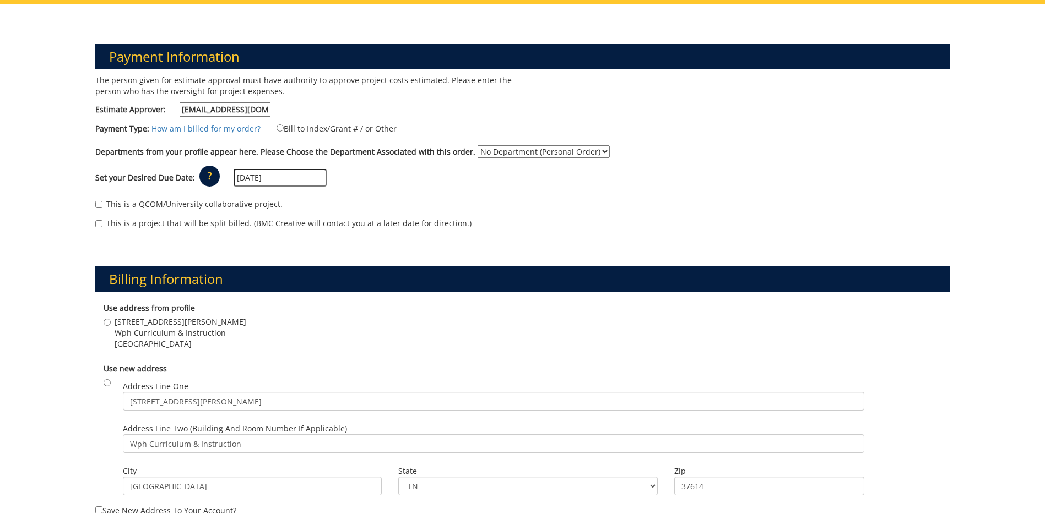
scroll to position [165, 0]
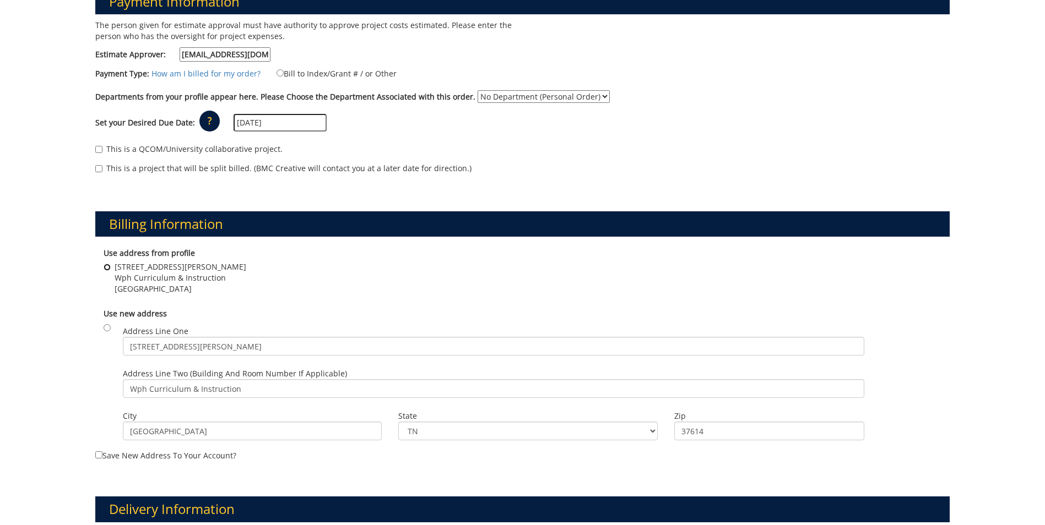
click at [107, 269] on input "128 David Collins Way Wph Curriculum & Instruction Johnson City , TN 37614" at bounding box center [107, 267] width 7 height 7
radio input "true"
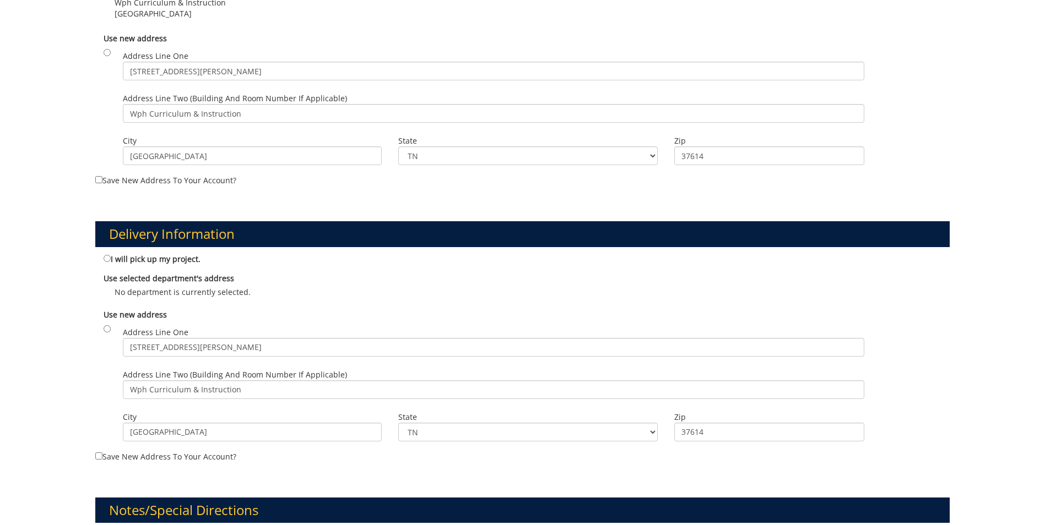
scroll to position [496, 0]
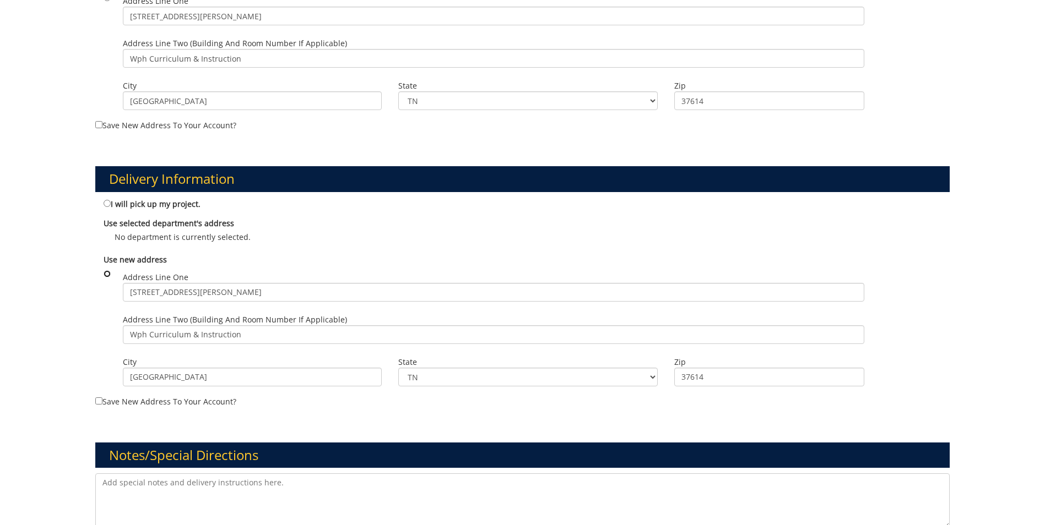
click at [107, 274] on input "radio" at bounding box center [107, 273] width 7 height 7
radio input "true"
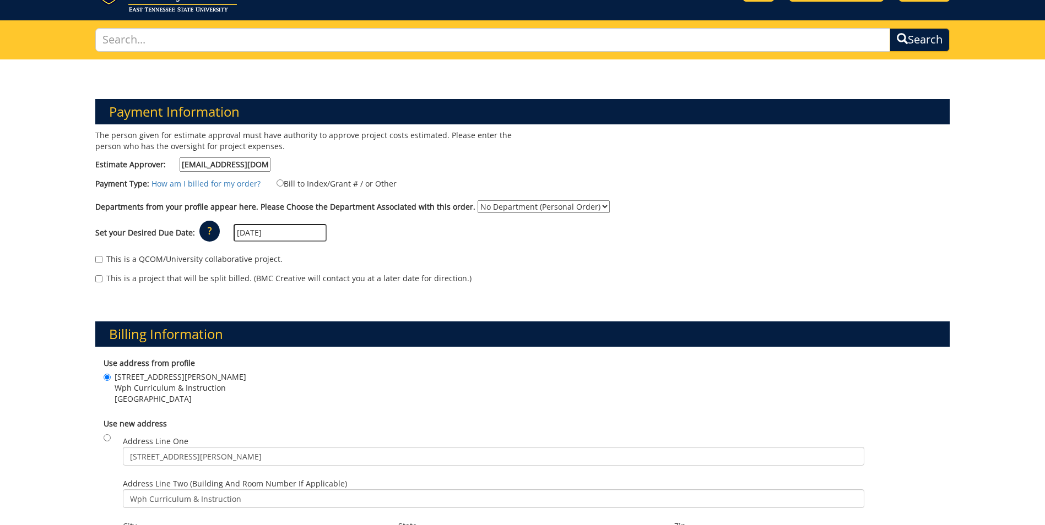
scroll to position [0, 0]
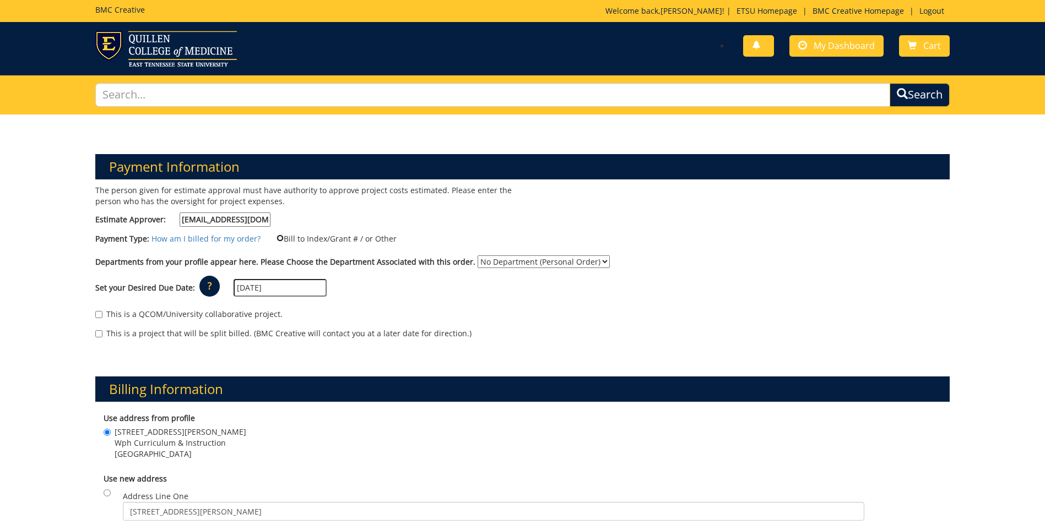
click at [277, 239] on input "Bill to Index/Grant # / or Other" at bounding box center [279, 238] width 7 height 7
radio input "true"
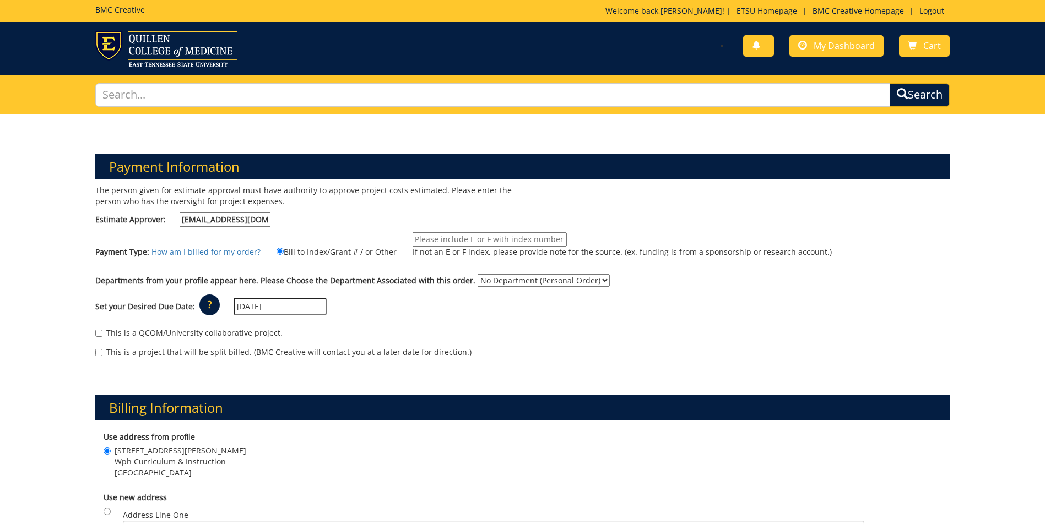
click at [477, 239] on input "If not an E or F index, please provide note for the source. (ex. funding is fro…" at bounding box center [490, 239] width 154 height 14
type input "E23050"
click at [667, 214] on div "The person given for estimate approval must have authority to approve project c…" at bounding box center [522, 277] width 871 height 184
click at [547, 285] on select "No Department (Personal Order) Curriculum and Instruction" at bounding box center [544, 280] width 132 height 13
select select "54"
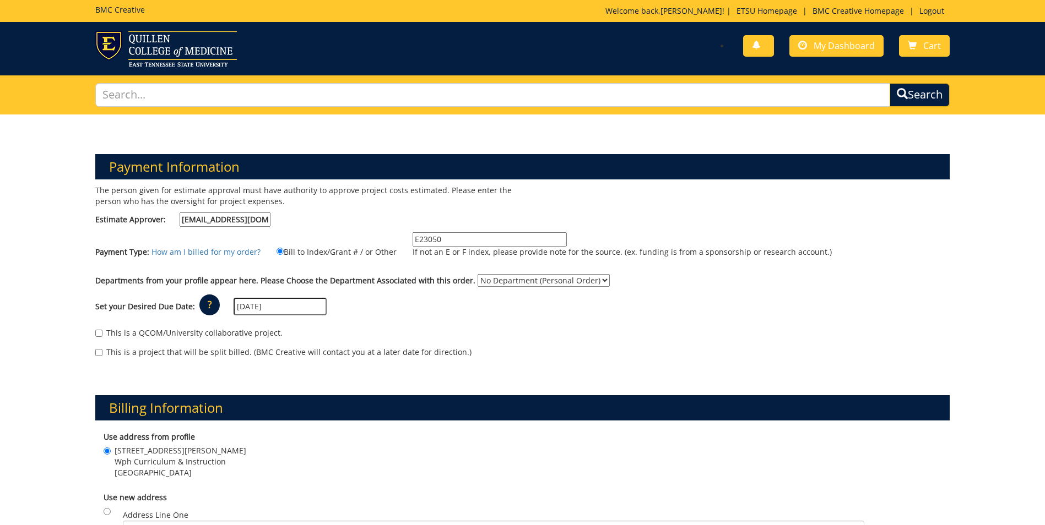
click at [478, 274] on select "No Department (Personal Order) Curriculum and Instruction" at bounding box center [544, 280] width 132 height 13
click at [638, 323] on div "This is a QCOM/University collaborative project. This is a project that will be…" at bounding box center [522, 345] width 871 height 47
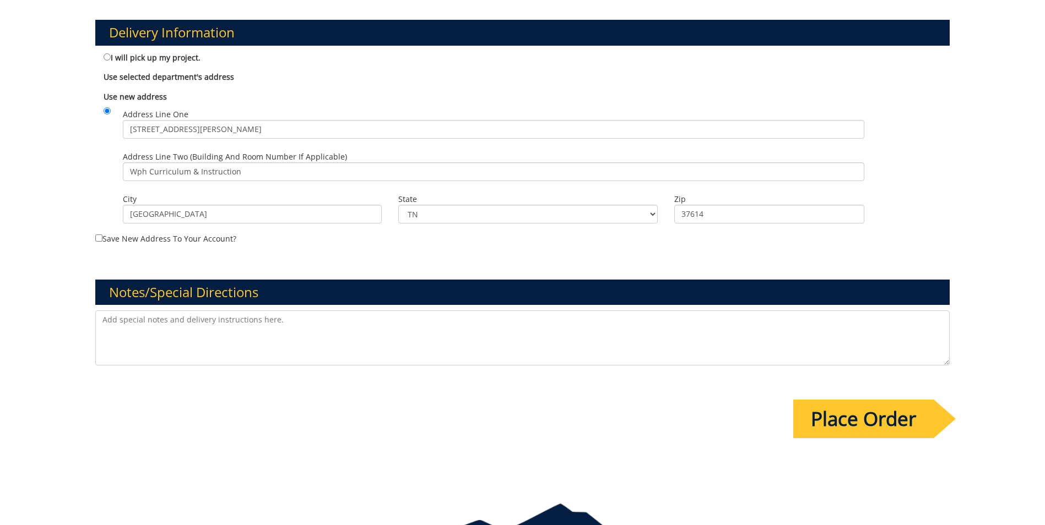
scroll to position [716, 0]
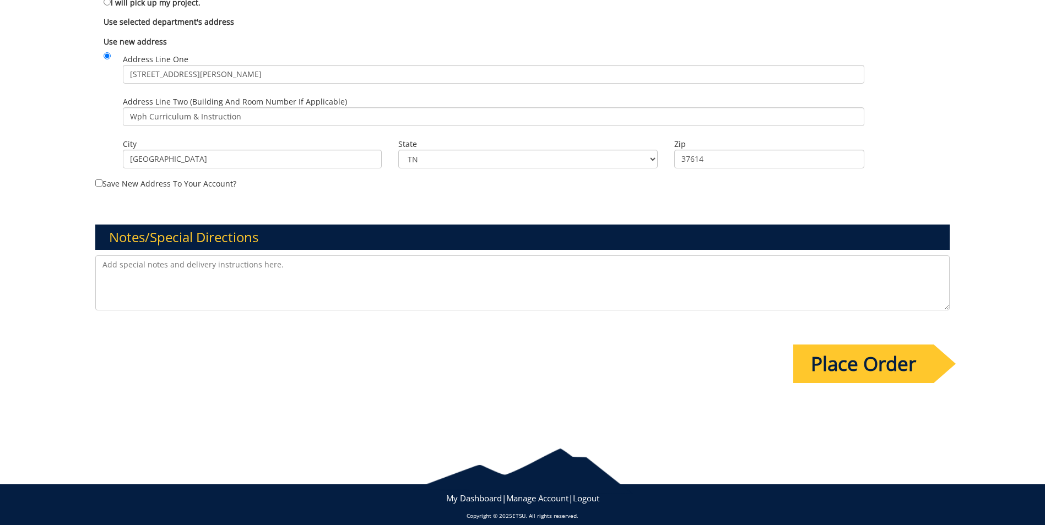
click at [854, 360] on input "Place Order" at bounding box center [863, 364] width 140 height 39
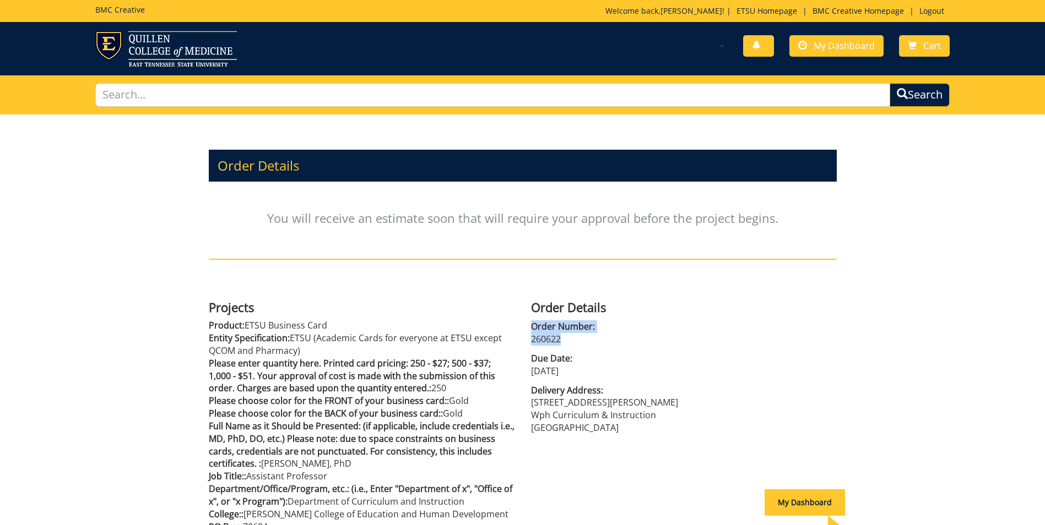
click at [704, 310] on div "Order Details Order Number: 260622 Due Date: [DATE] Delivery Address: [STREET_A…" at bounding box center [684, 368] width 306 height 134
